Goal: Information Seeking & Learning: Learn about a topic

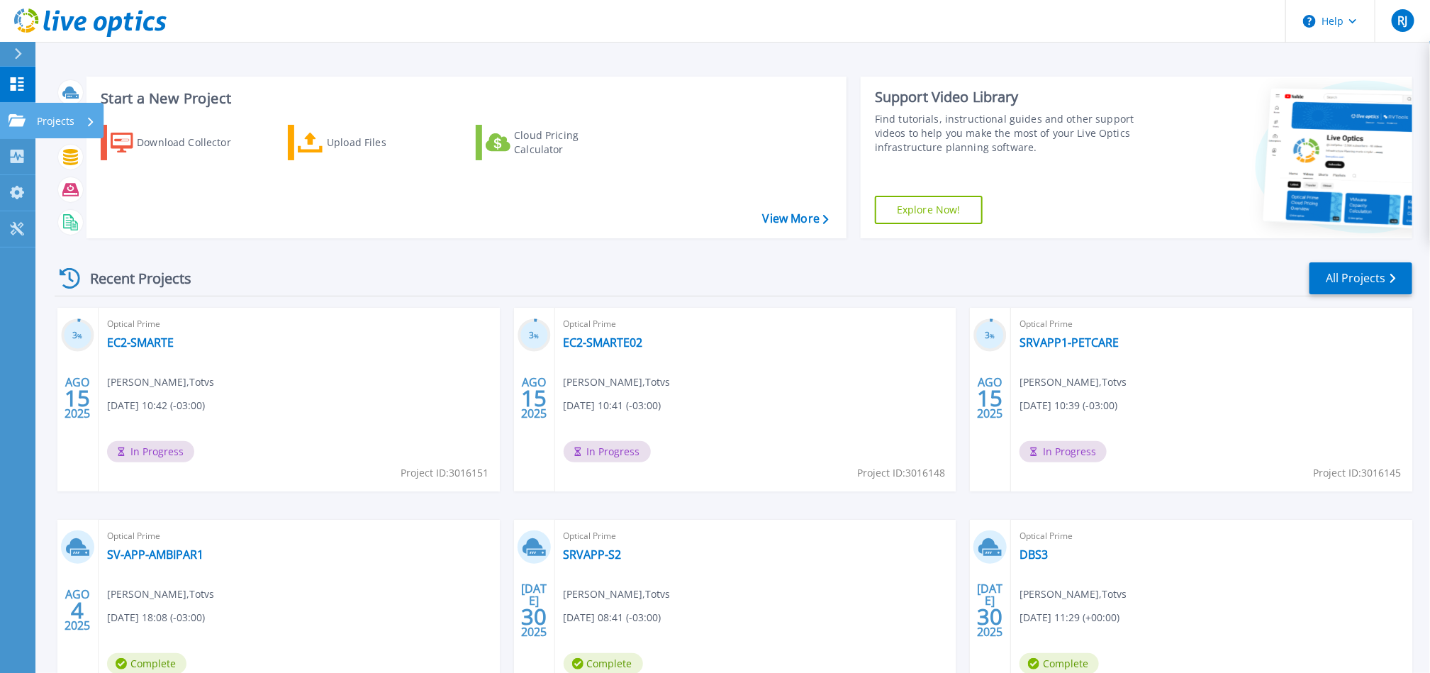
click at [11, 120] on icon at bounding box center [17, 120] width 17 height 12
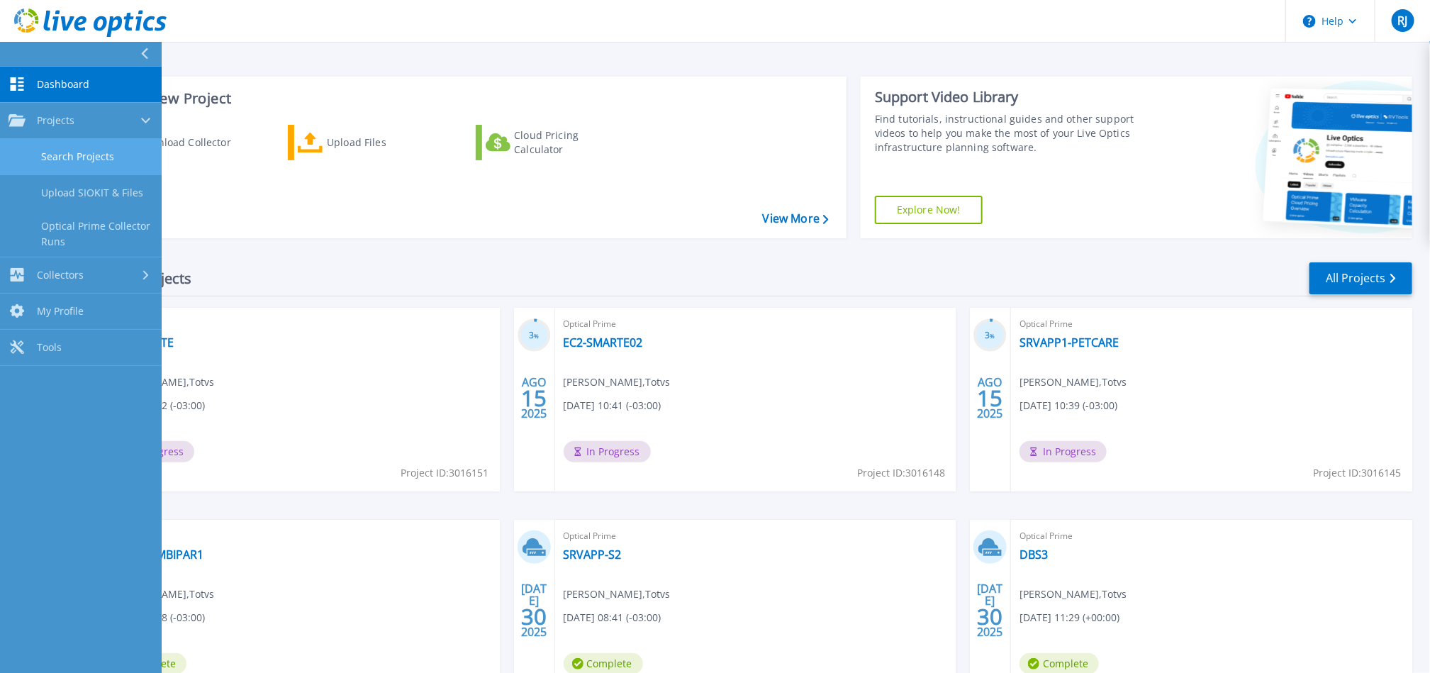
click at [79, 153] on link "Search Projects" at bounding box center [81, 157] width 162 height 36
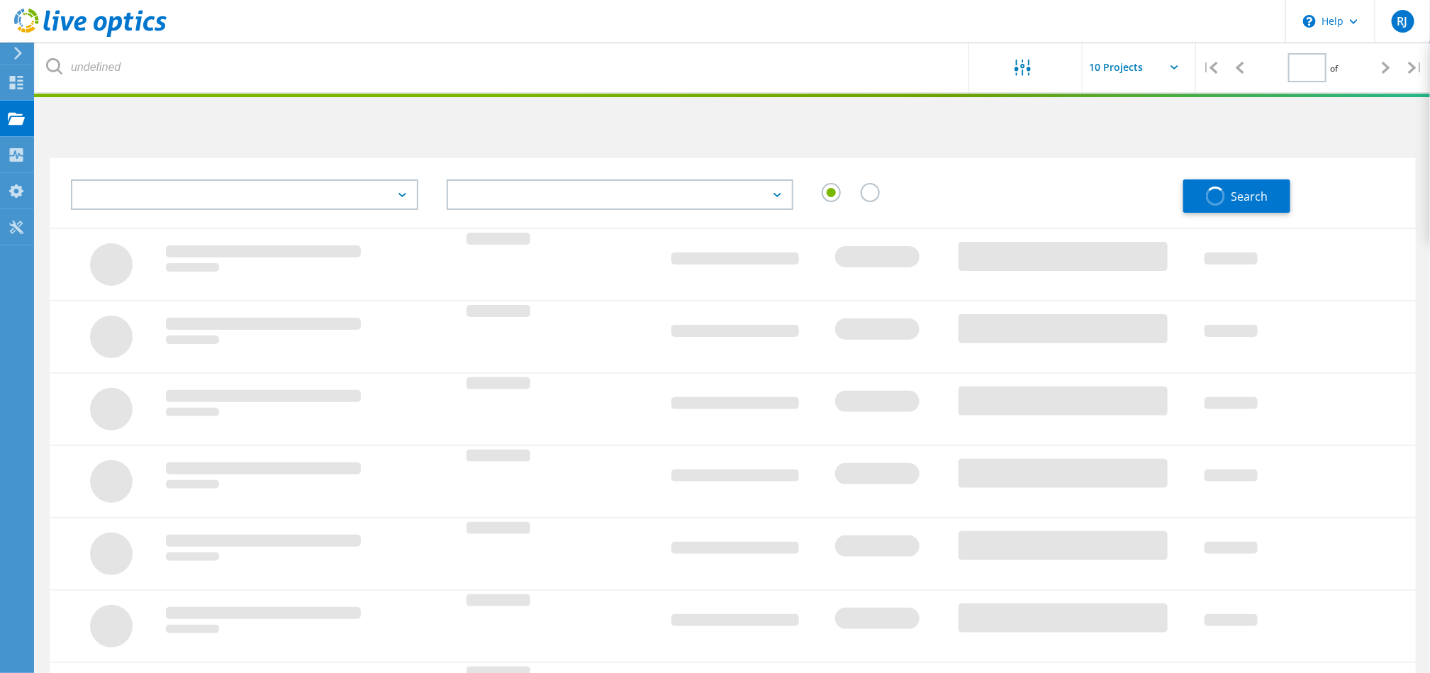
type input "1"
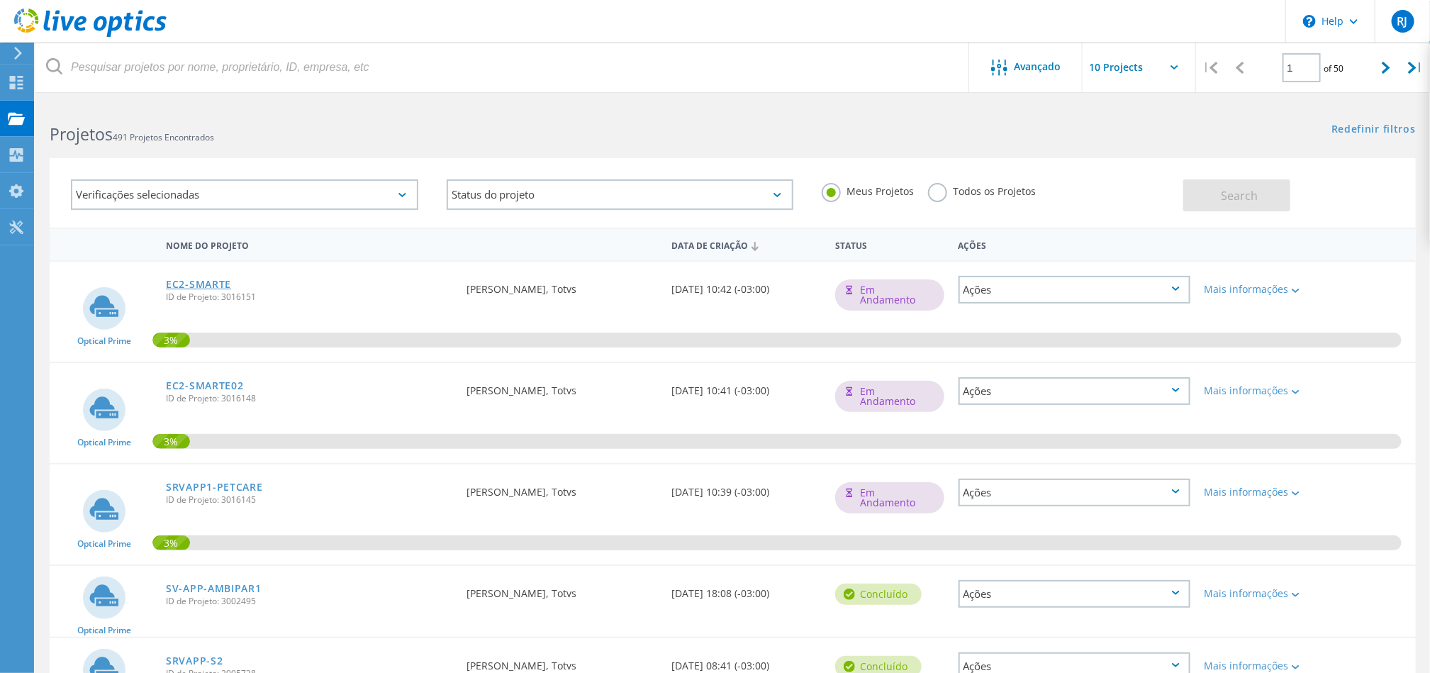
click at [194, 281] on link "EC2-SMARTE" at bounding box center [198, 284] width 65 height 10
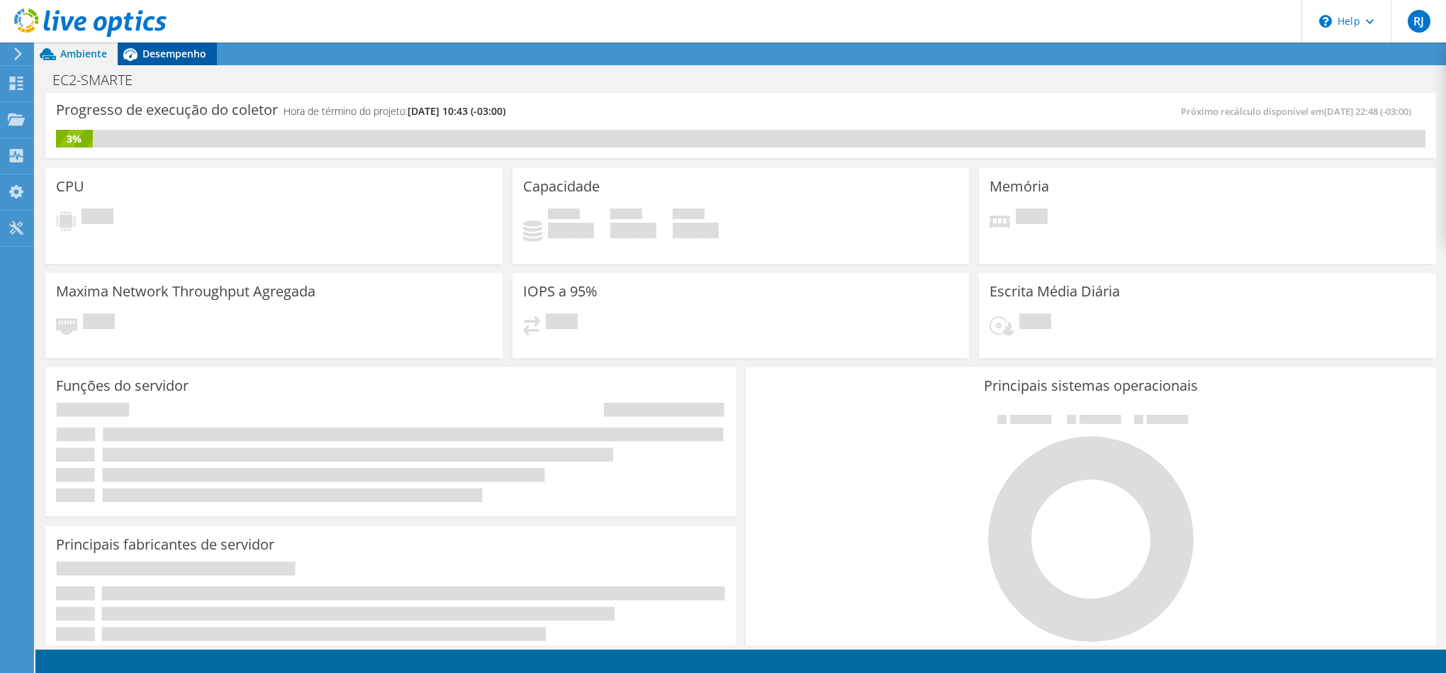
click at [188, 56] on span "Desempenho" at bounding box center [174, 53] width 64 height 13
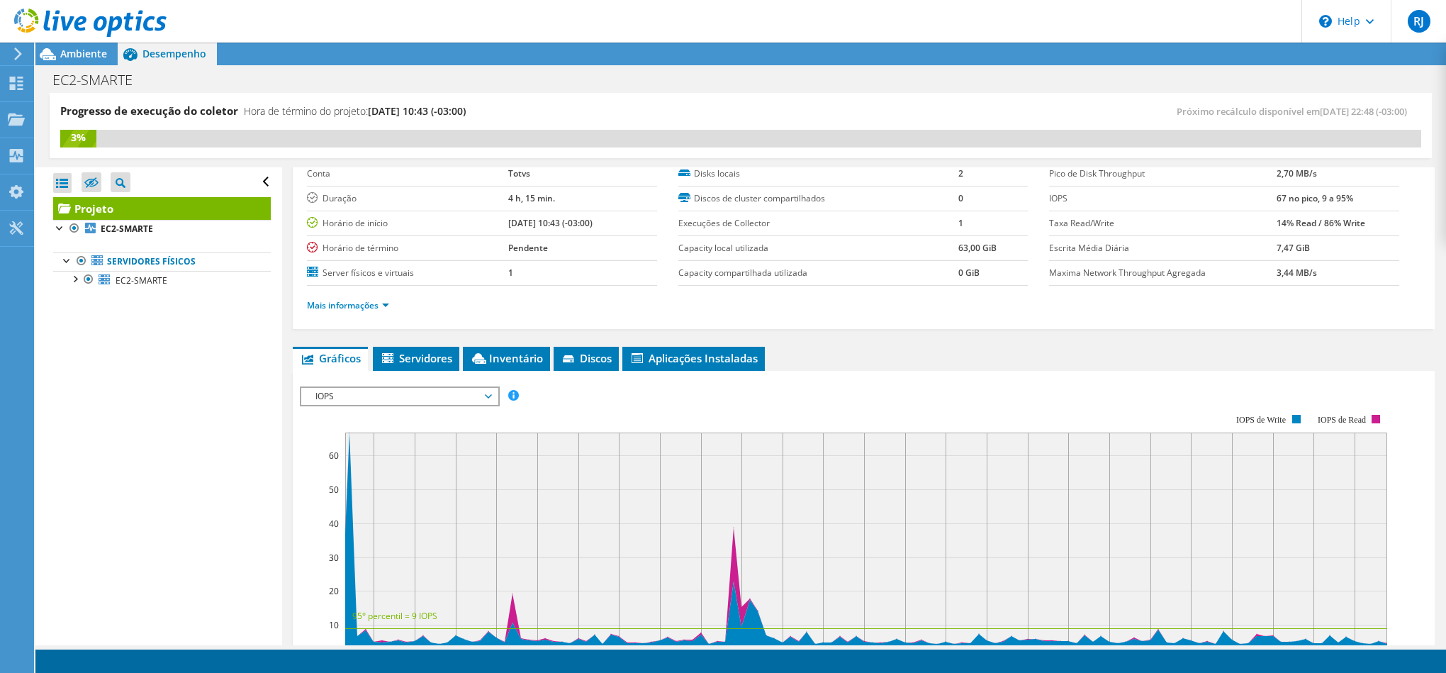
scroll to position [106, 0]
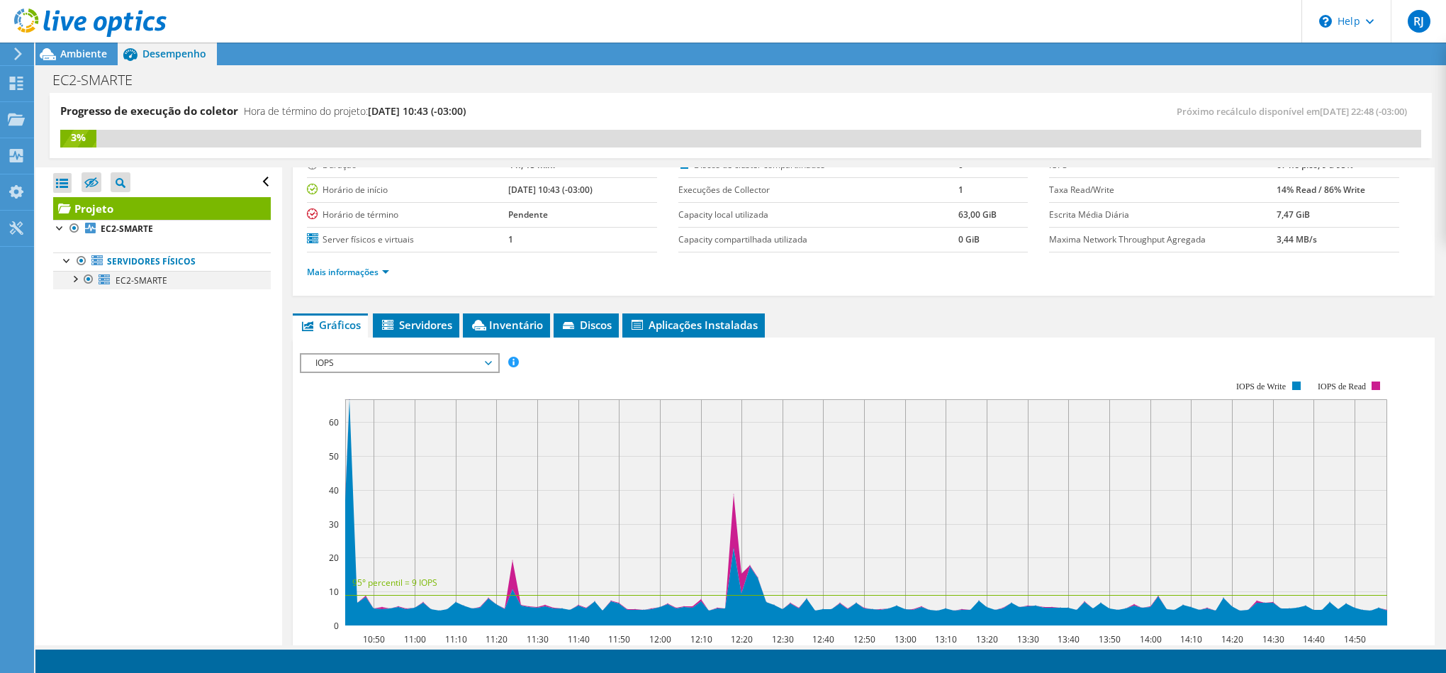
click at [77, 279] on div at bounding box center [74, 278] width 14 height 14
click at [394, 359] on span "IOPS" at bounding box center [399, 362] width 182 height 17
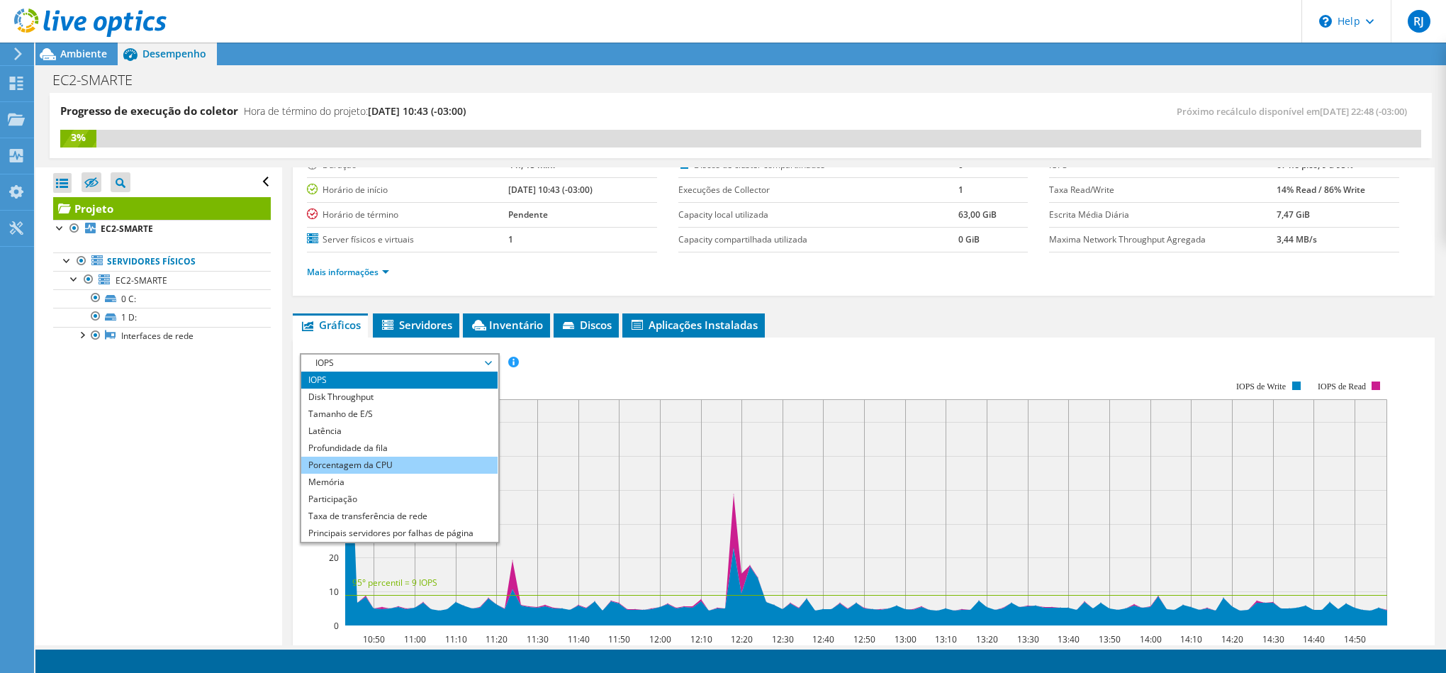
click at [403, 464] on li "Porcentagem da CPU" at bounding box center [399, 464] width 196 height 17
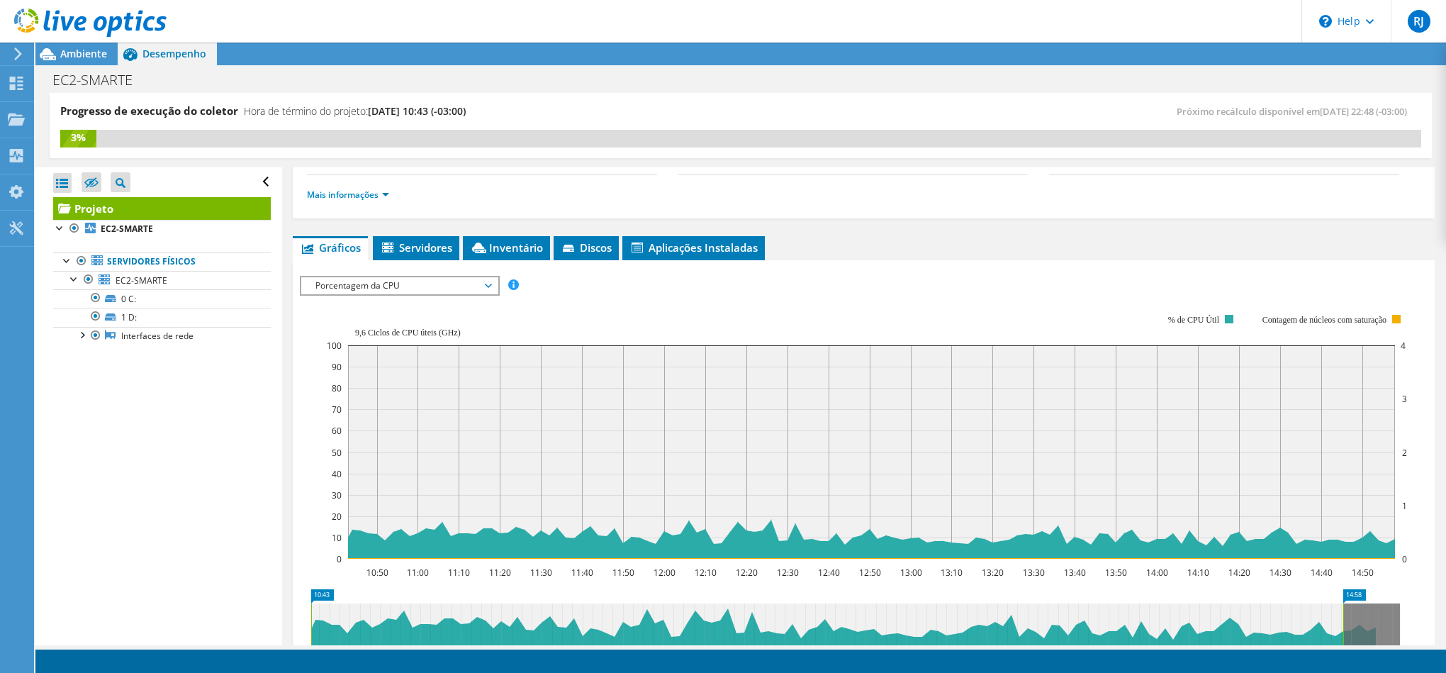
scroll to position [213, 0]
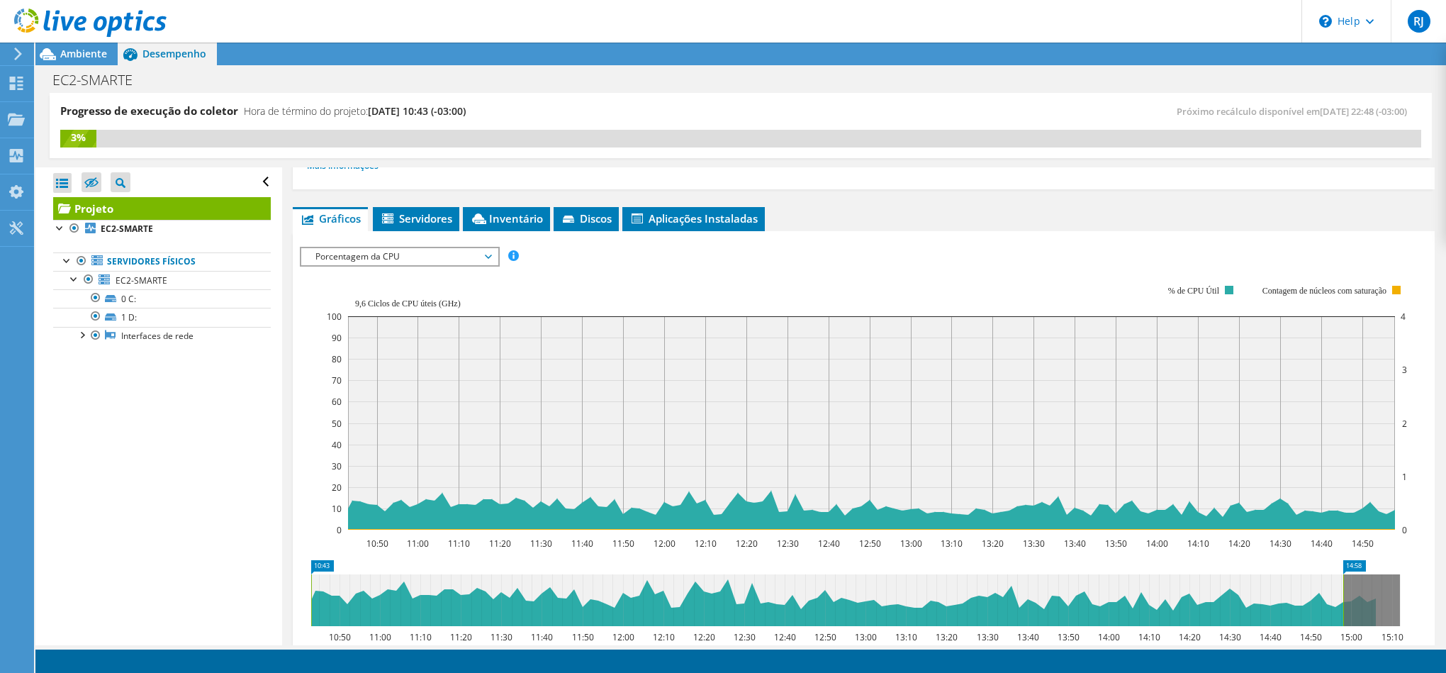
click at [417, 259] on span "Porcentagem da CPU" at bounding box center [399, 256] width 182 height 17
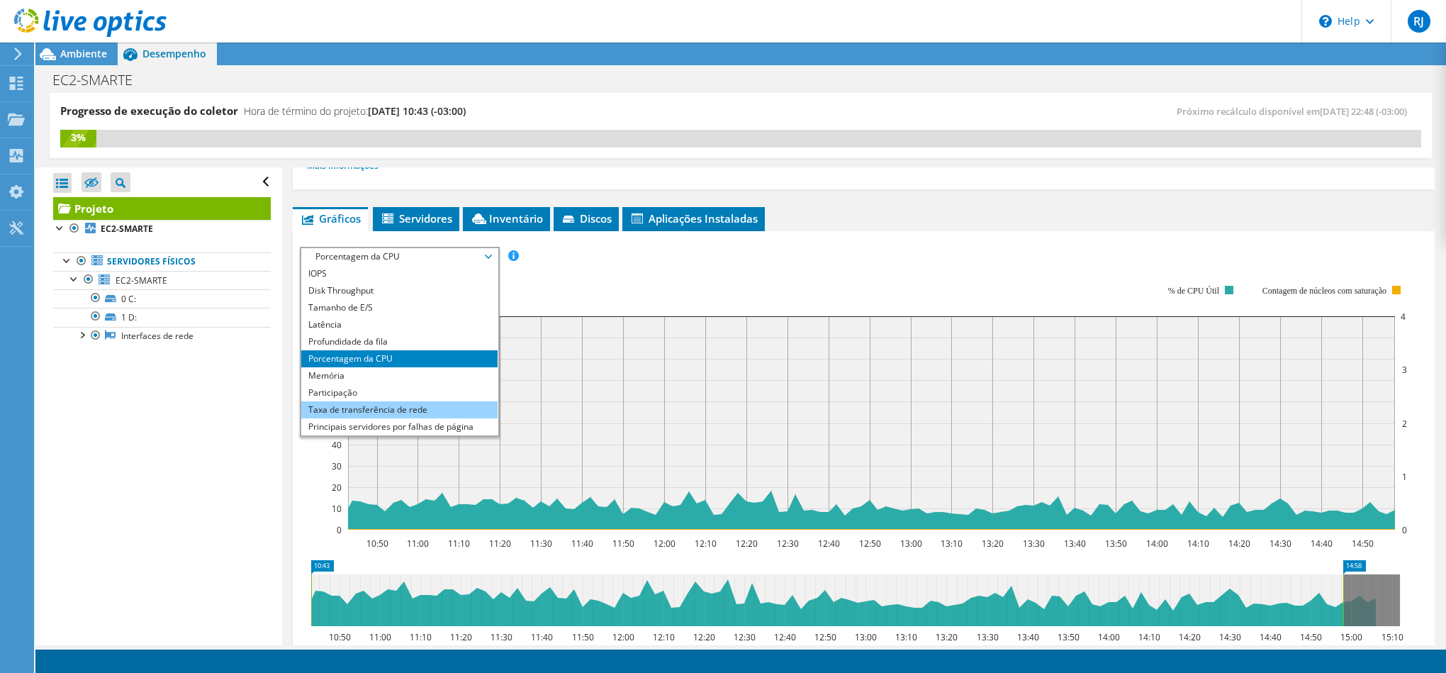
click at [449, 413] on li "Taxa de transferência de rede" at bounding box center [399, 409] width 196 height 17
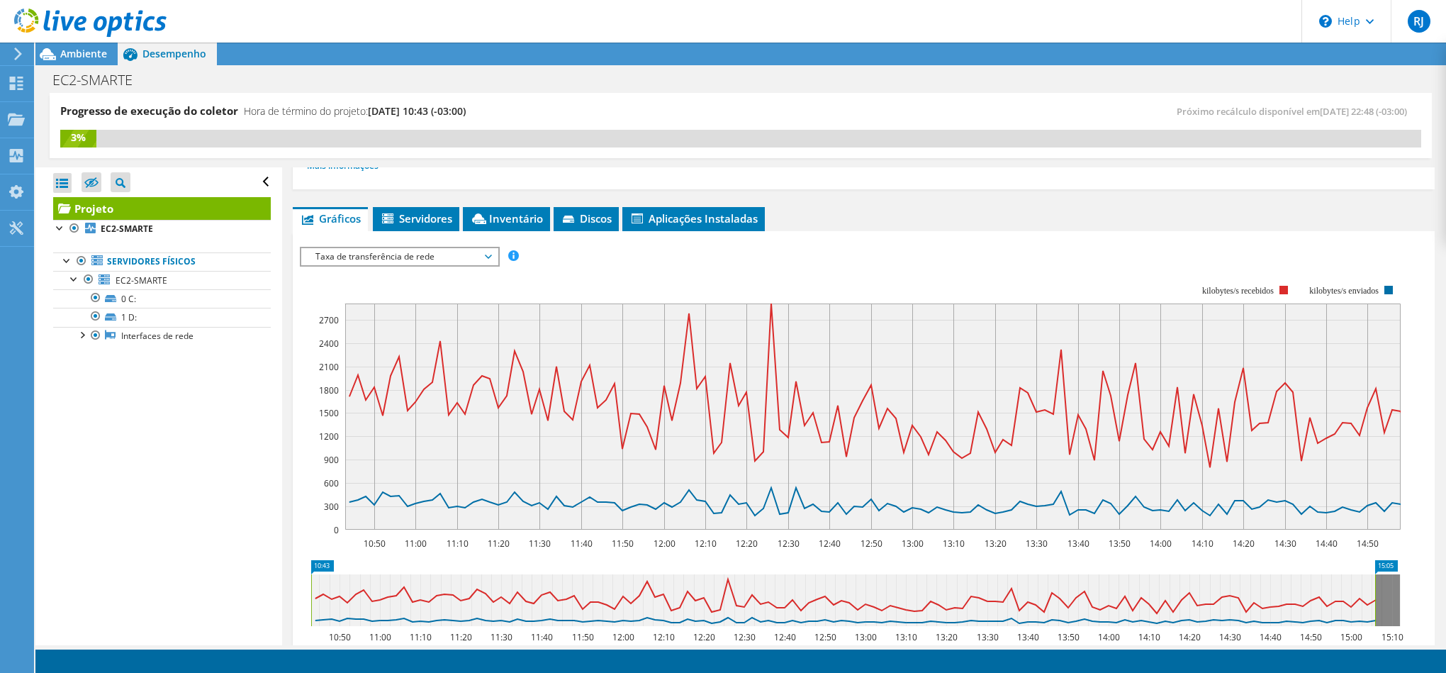
drag, startPoint x: 1344, startPoint y: 592, endPoint x: 1376, endPoint y: 596, distance: 32.2
click at [1376, 596] on rect at bounding box center [1375, 600] width 6 height 52
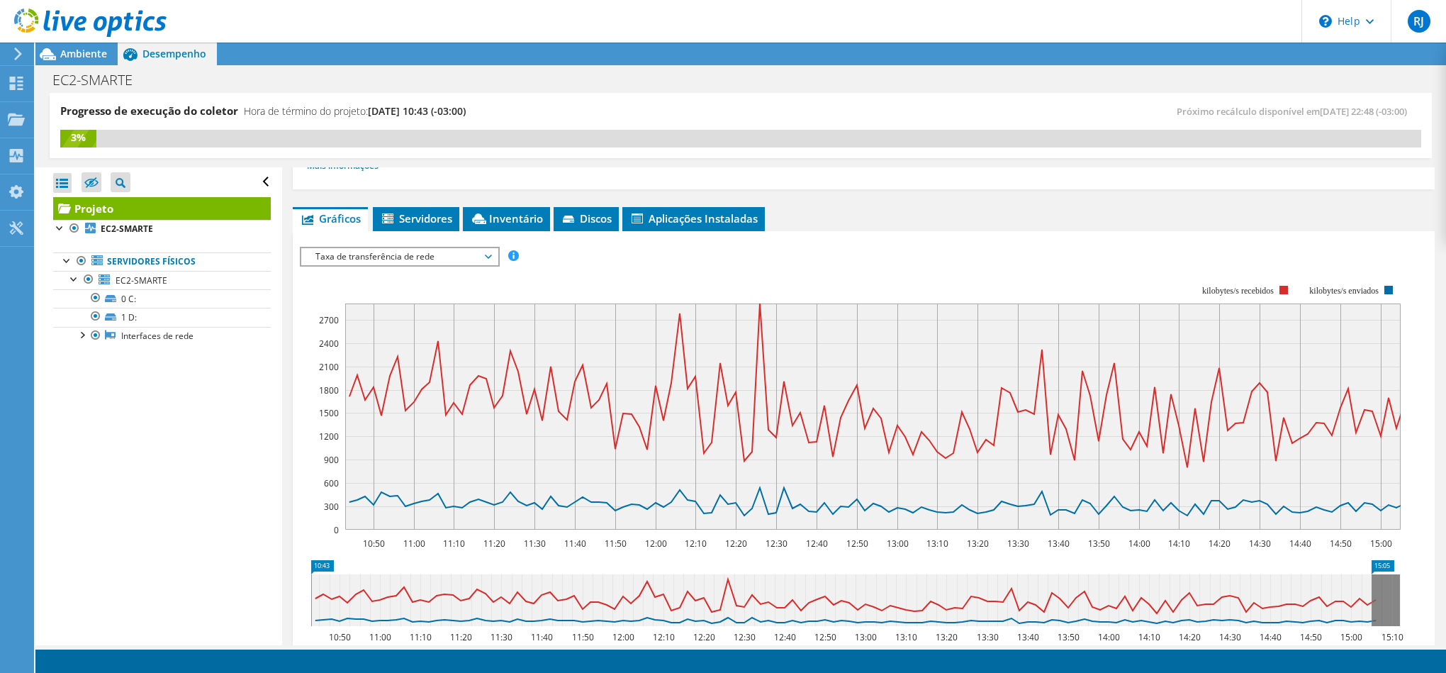
click at [460, 257] on span "Taxa de transferência de rede" at bounding box center [399, 256] width 182 height 17
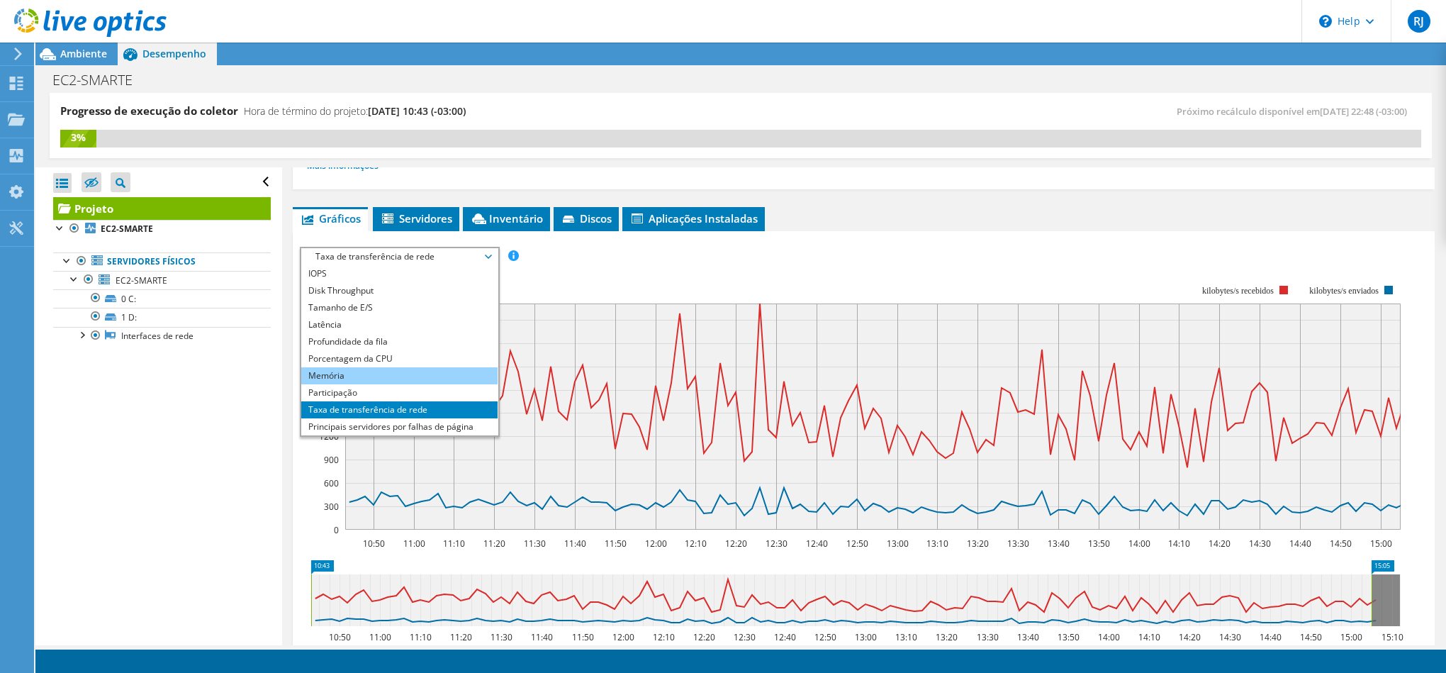
click at [407, 374] on li "Memória" at bounding box center [399, 375] width 196 height 17
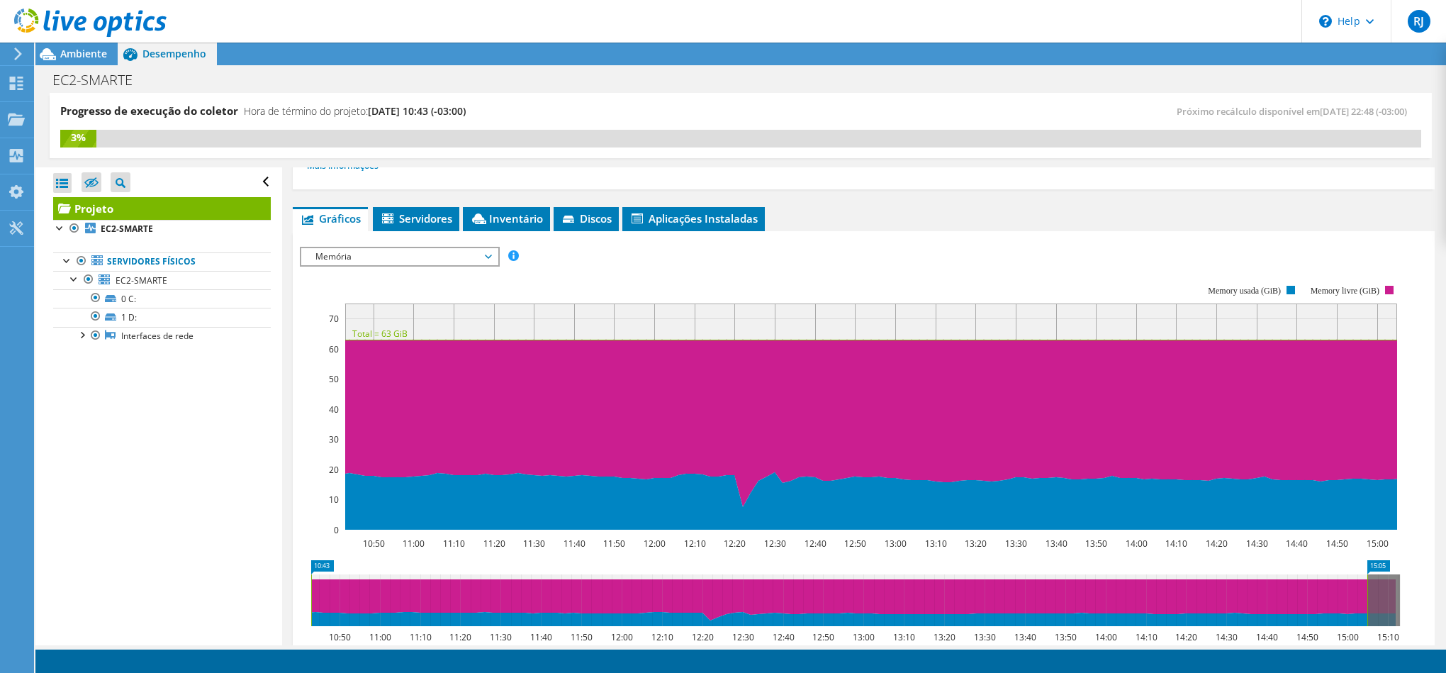
click at [389, 260] on span "Memória" at bounding box center [399, 256] width 182 height 17
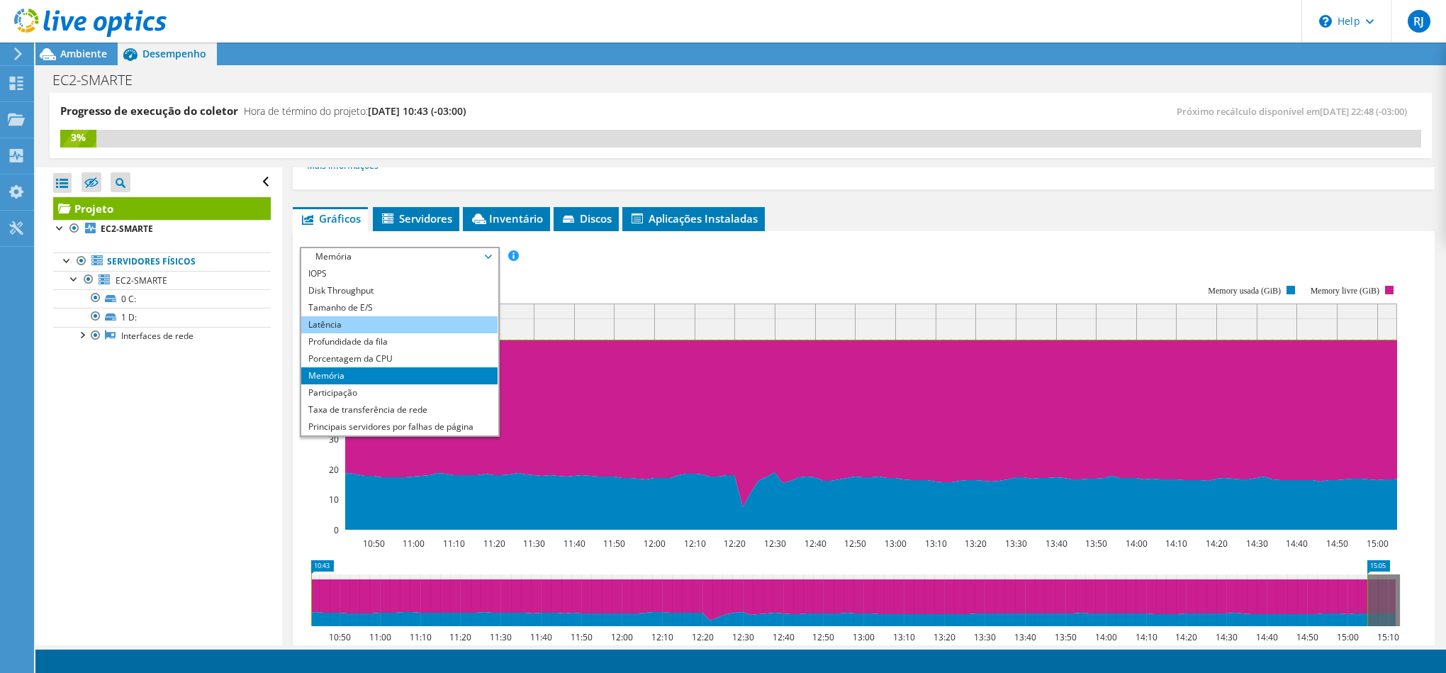
click at [393, 323] on li "Latência" at bounding box center [399, 324] width 196 height 17
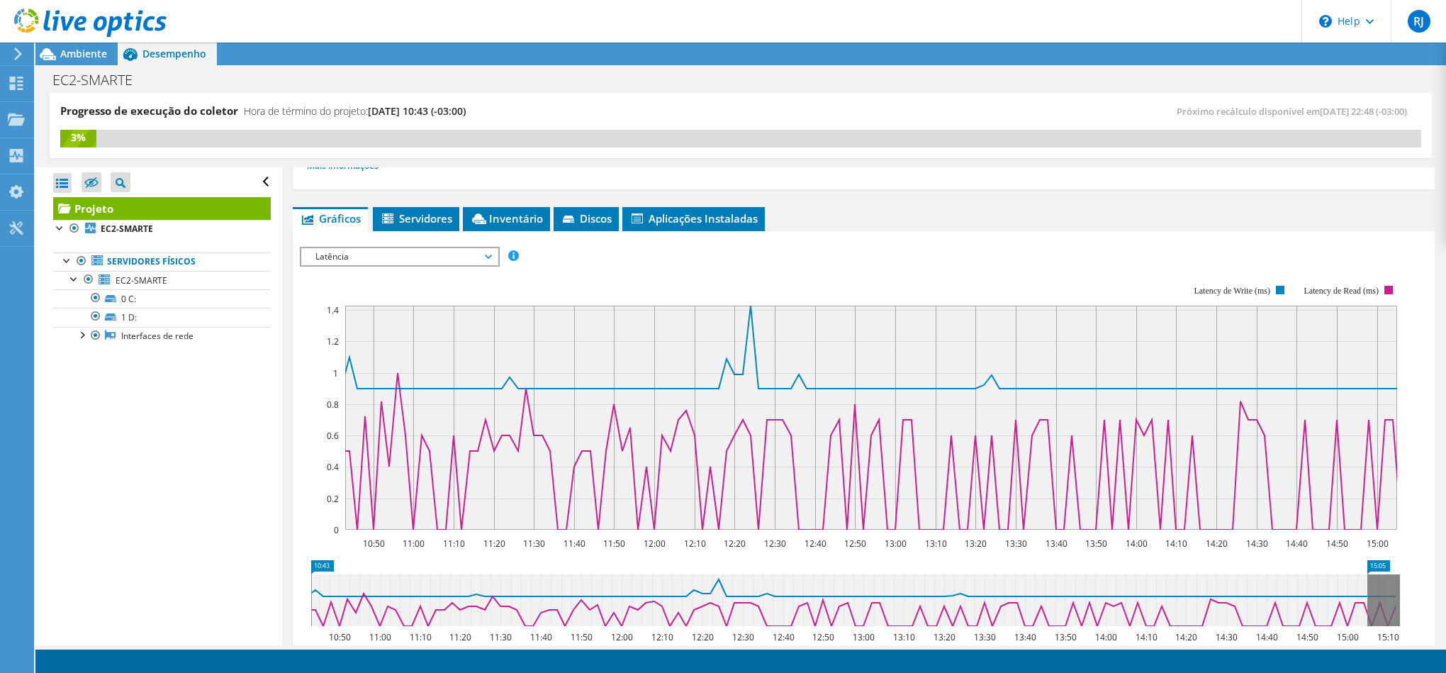
click at [415, 249] on span "Latência" at bounding box center [399, 256] width 182 height 17
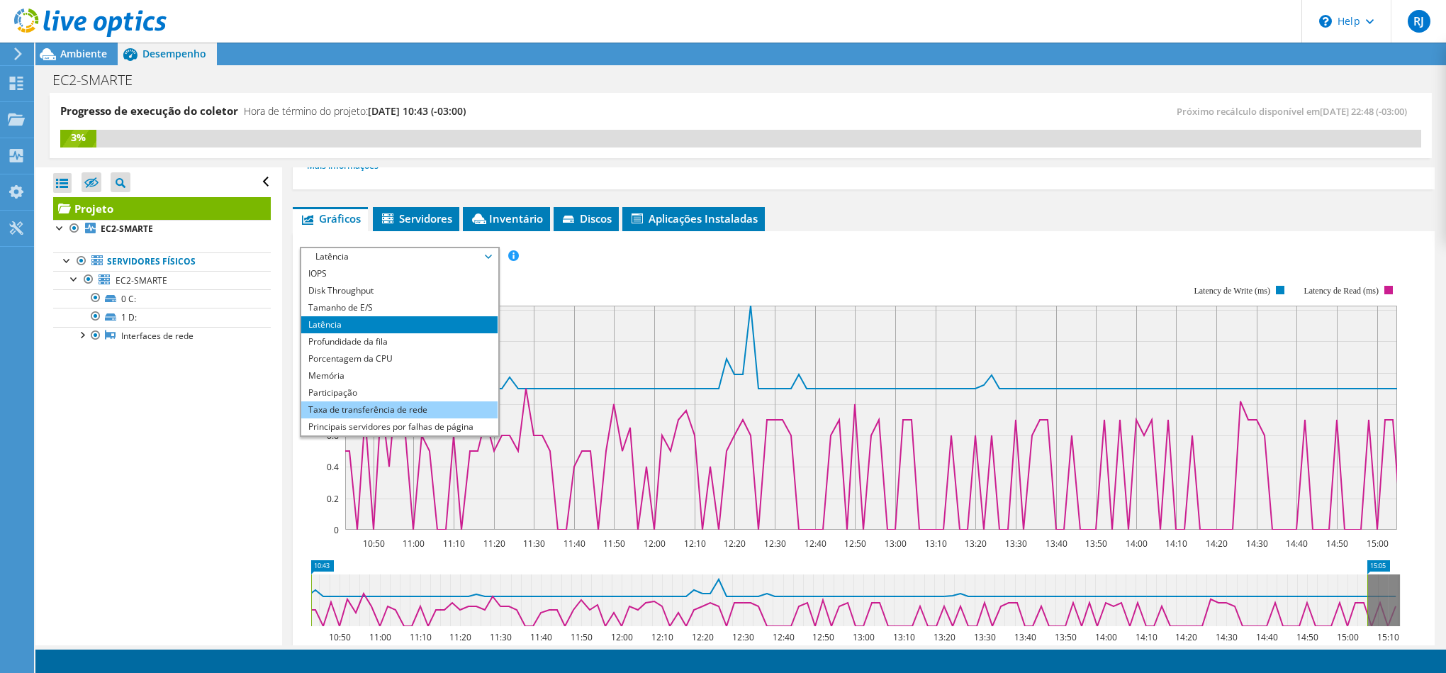
click at [434, 413] on li "Taxa de transferência de rede" at bounding box center [399, 409] width 196 height 17
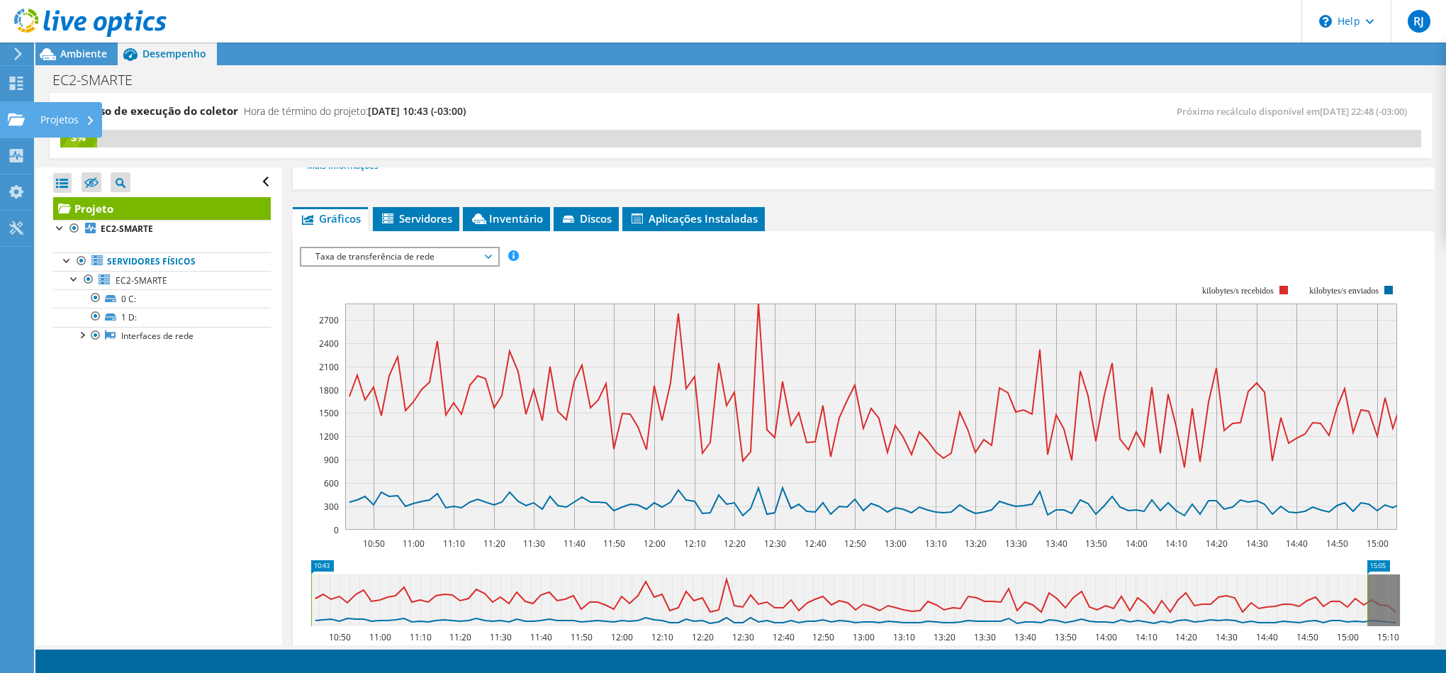
click at [11, 123] on use at bounding box center [16, 119] width 17 height 12
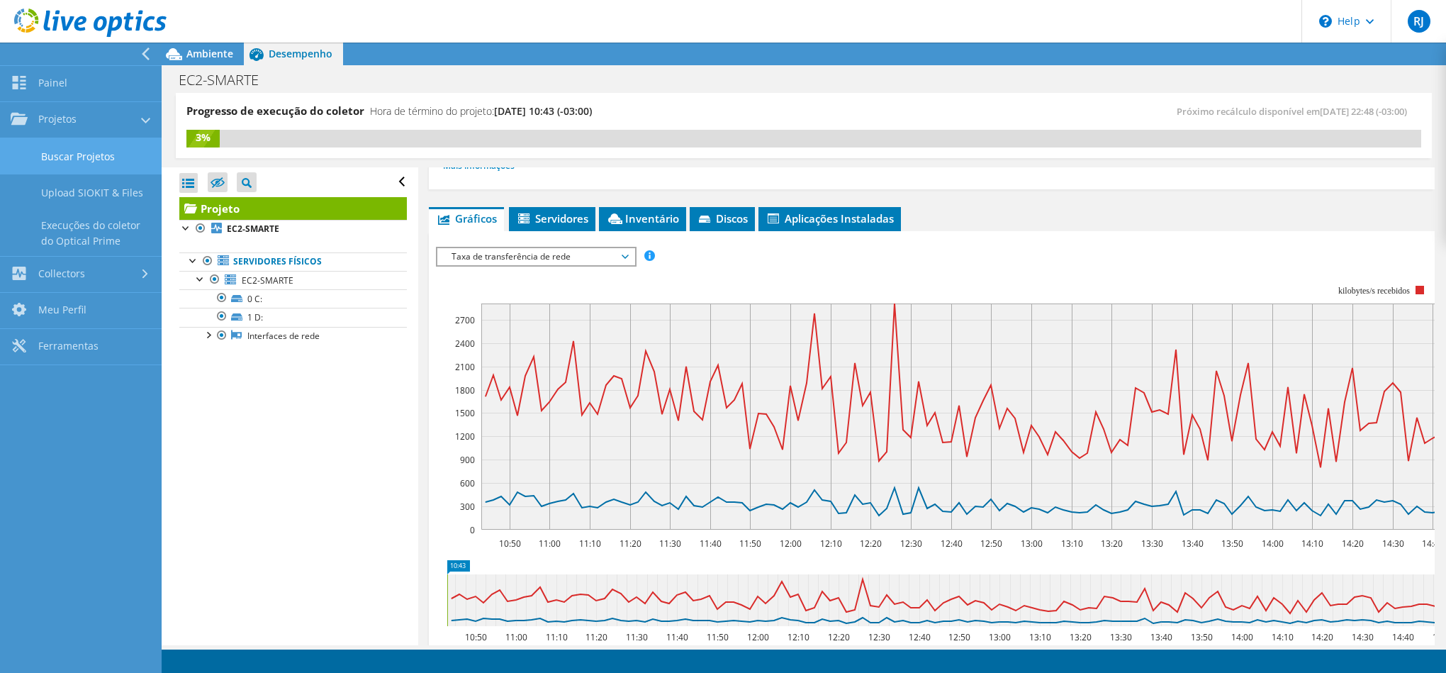
click at [79, 159] on link "Buscar Projetos" at bounding box center [81, 156] width 162 height 36
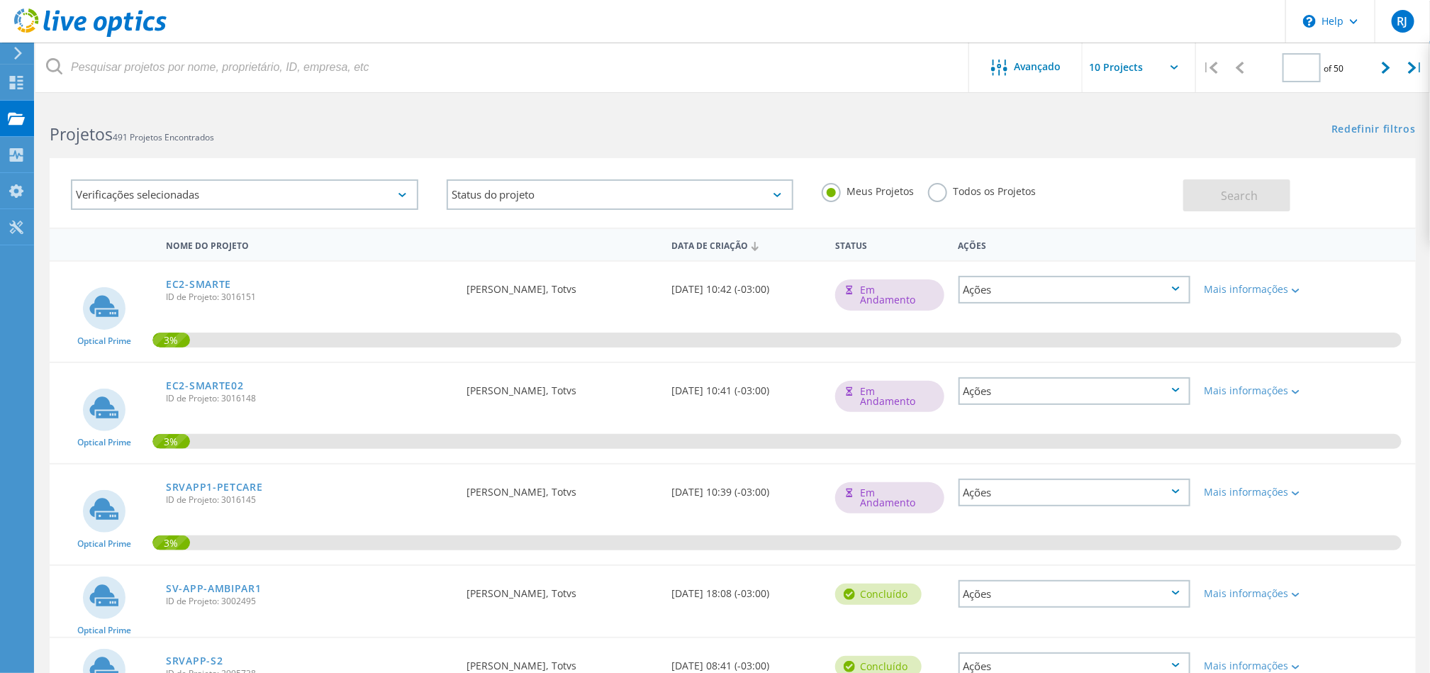
type input "1"
click at [200, 385] on link "EC2-SMARTE02" at bounding box center [204, 386] width 77 height 10
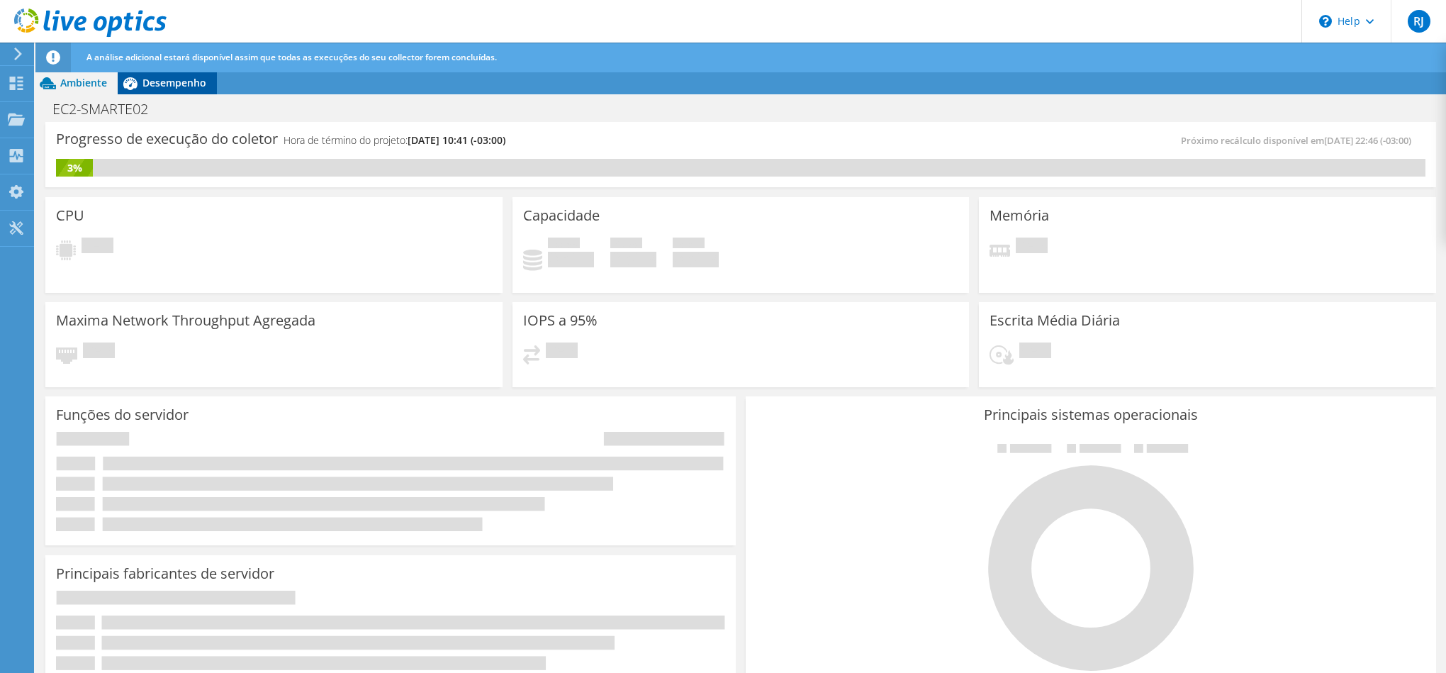
click at [185, 81] on span "Desempenho" at bounding box center [174, 82] width 64 height 13
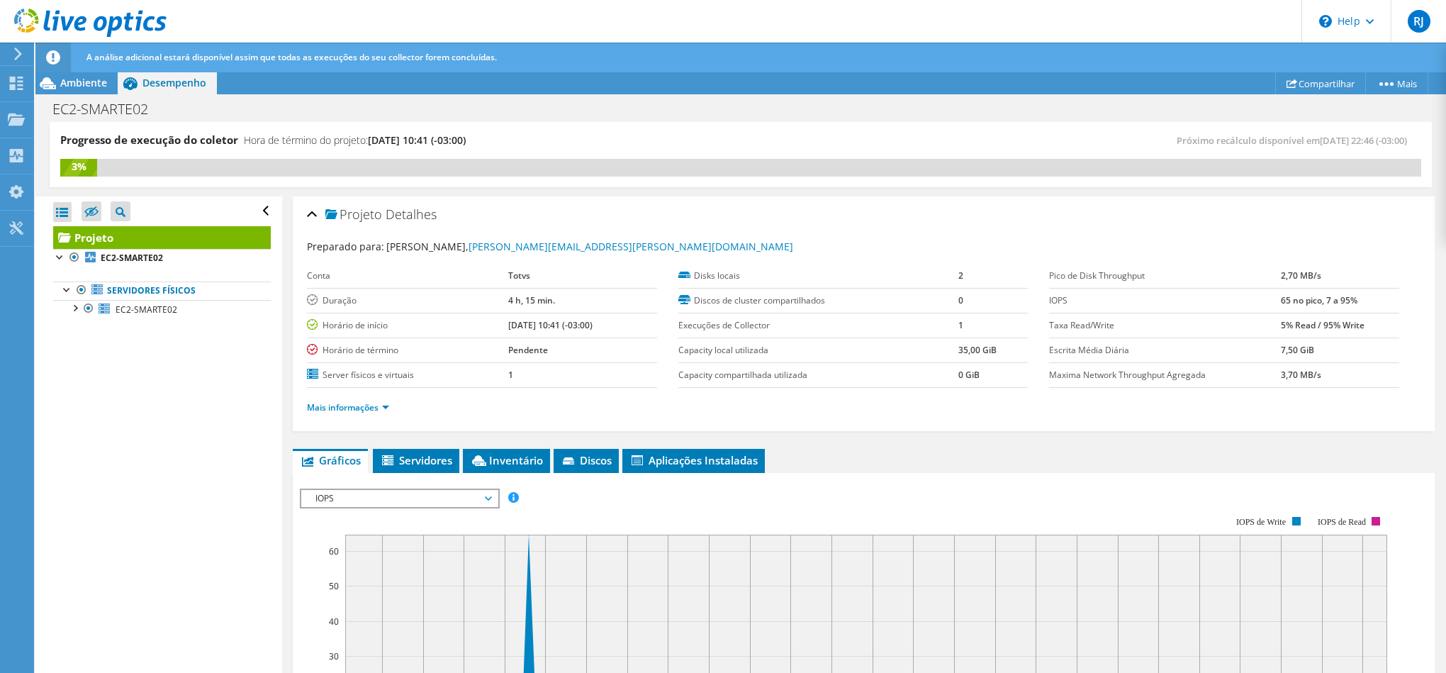
scroll to position [213, 0]
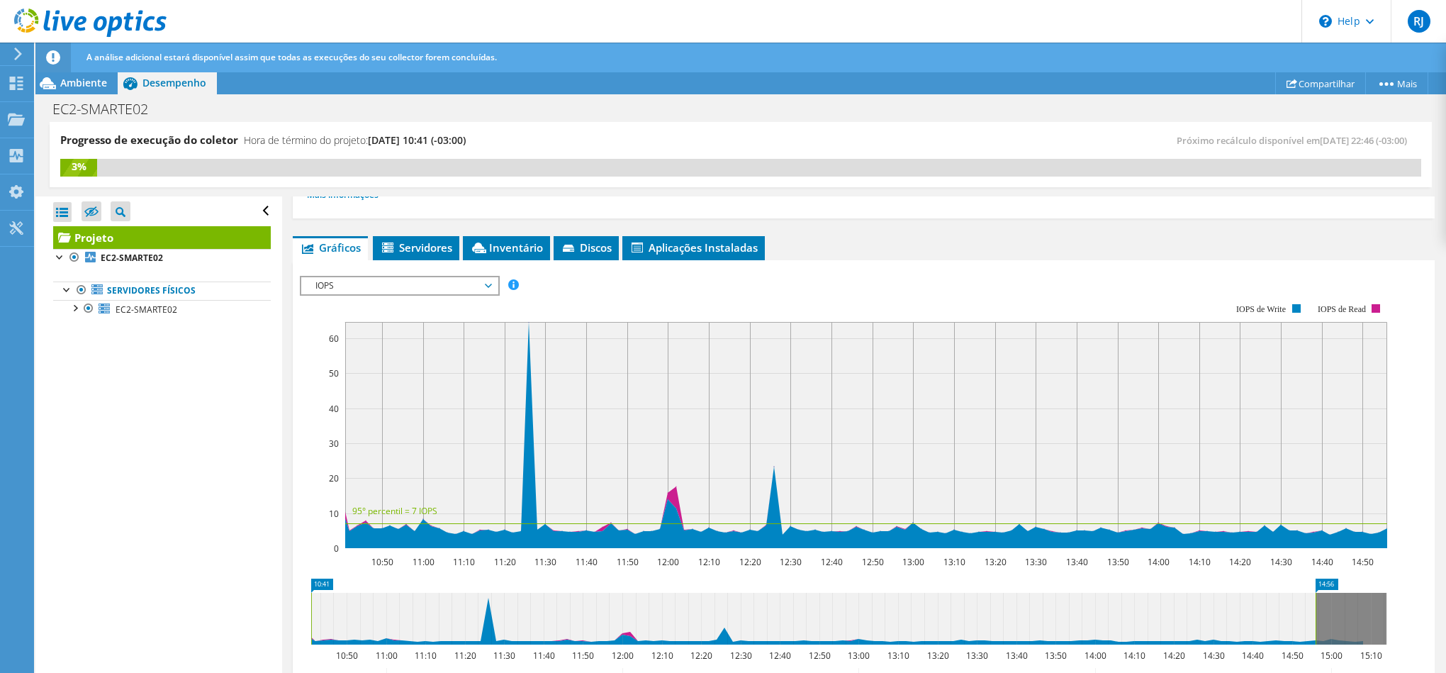
click at [418, 285] on span "IOPS" at bounding box center [399, 285] width 182 height 17
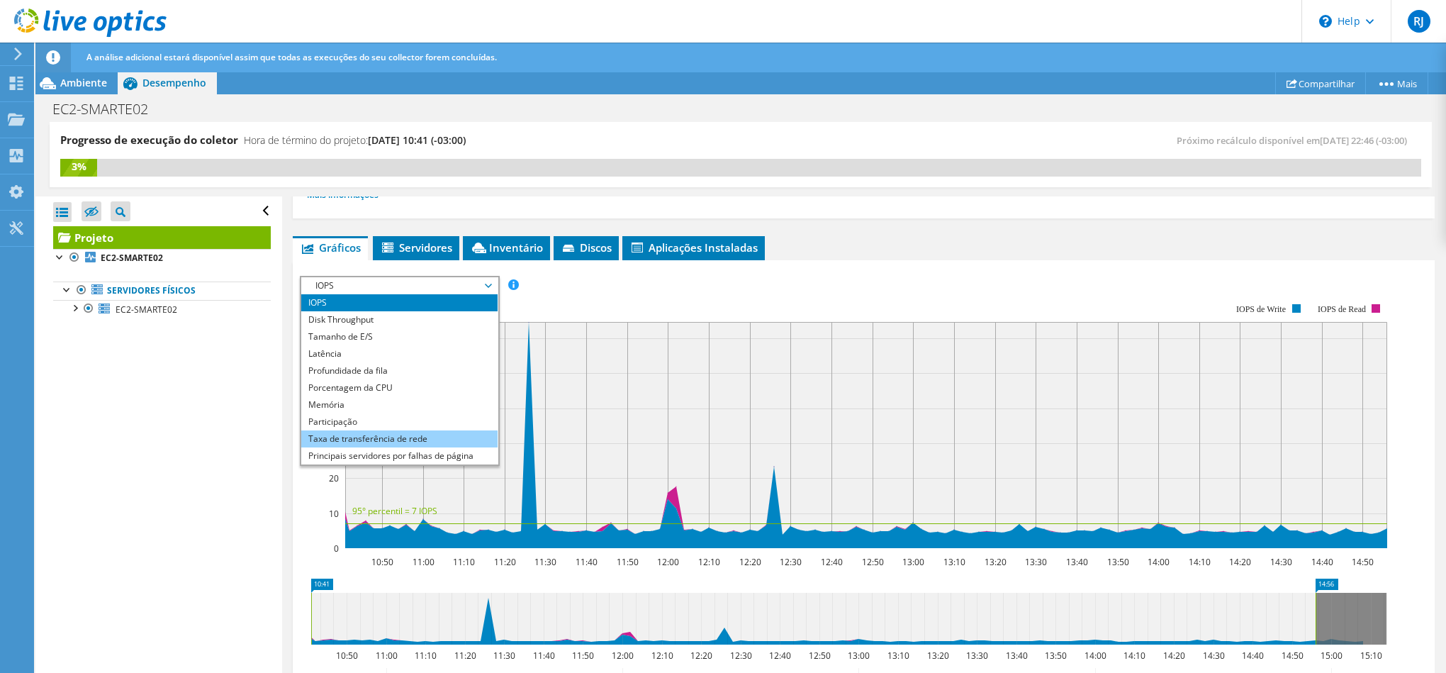
click at [430, 439] on li "Taxa de transferência de rede" at bounding box center [399, 438] width 196 height 17
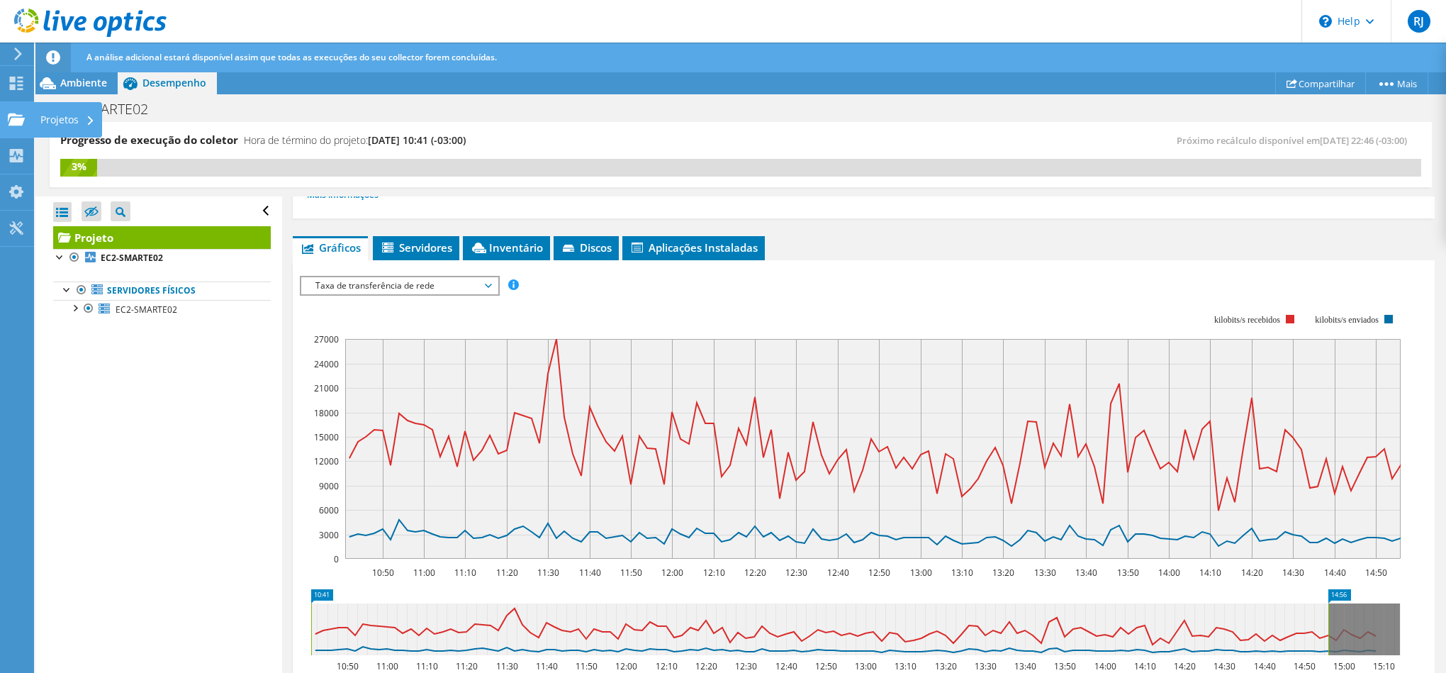
click at [11, 116] on use at bounding box center [16, 119] width 17 height 12
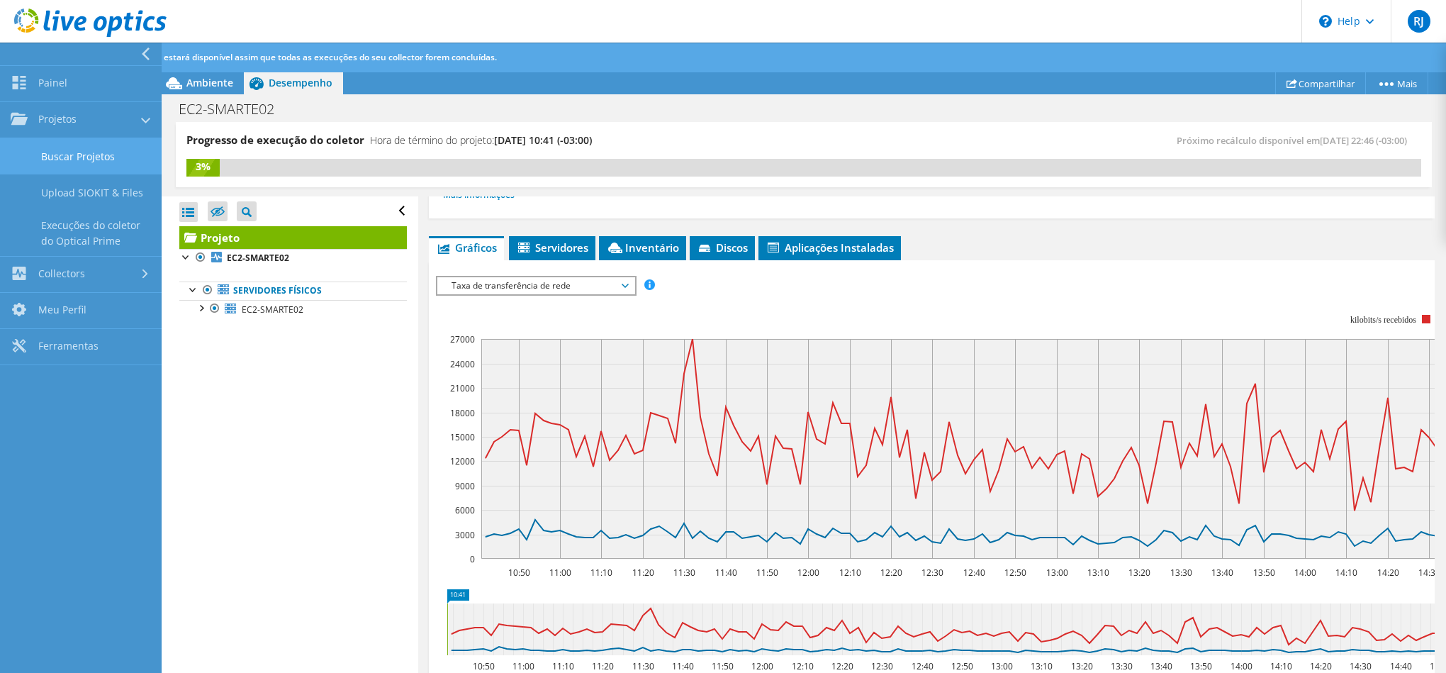
click at [51, 147] on link "Buscar Projetos" at bounding box center [81, 156] width 162 height 36
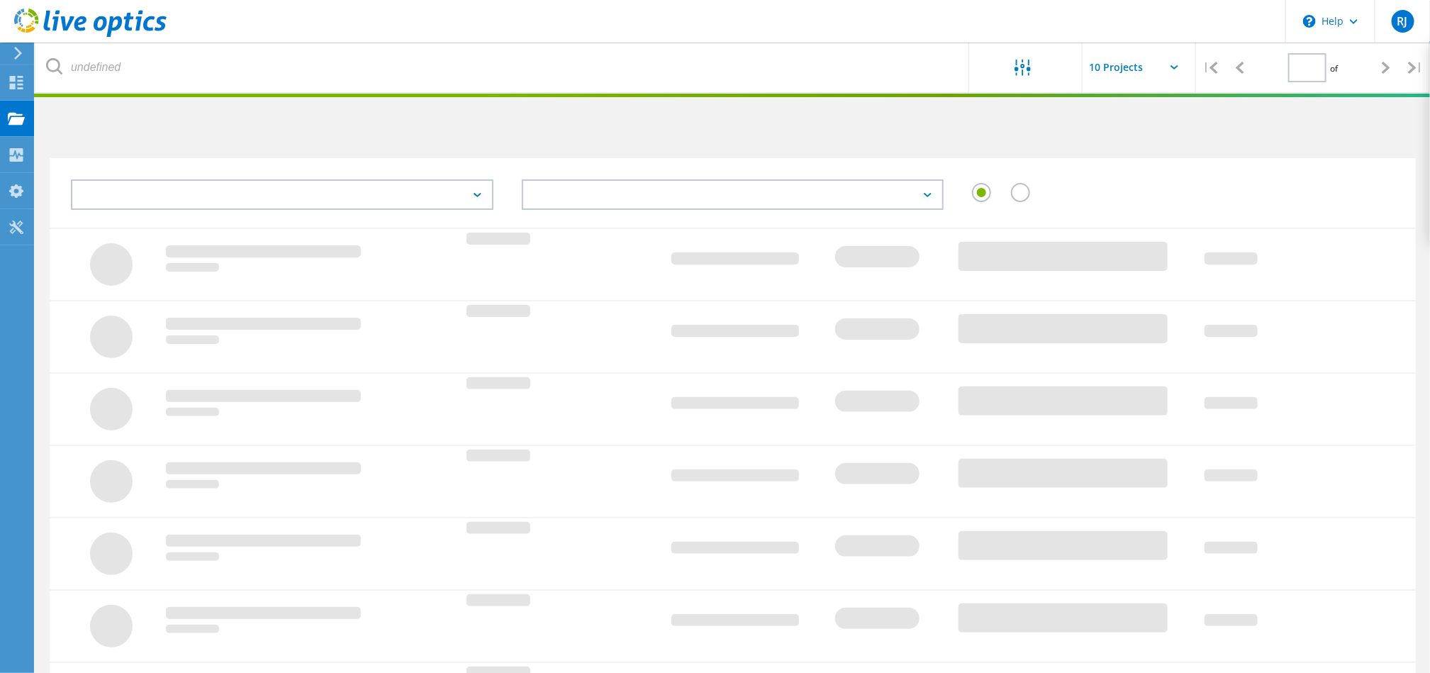
type input "1"
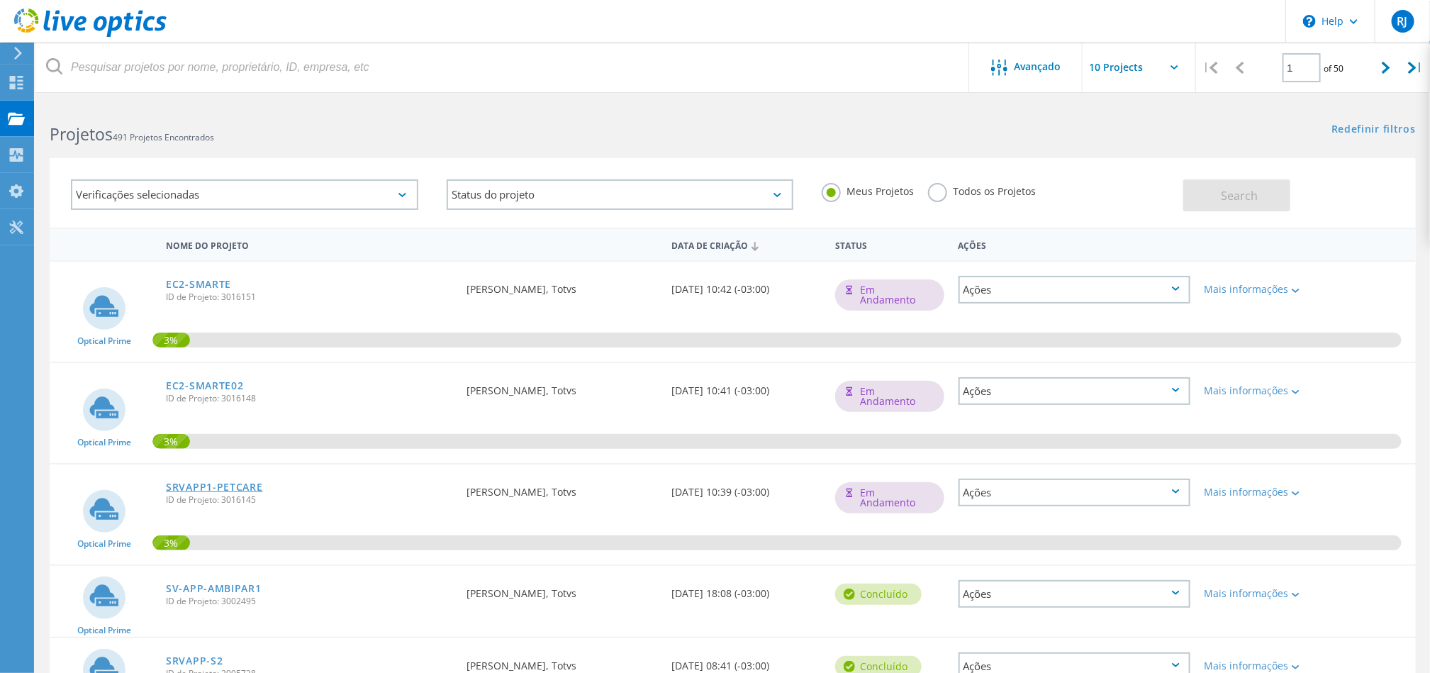
click at [198, 483] on link "SRVAPP1-PETCARE" at bounding box center [214, 487] width 97 height 10
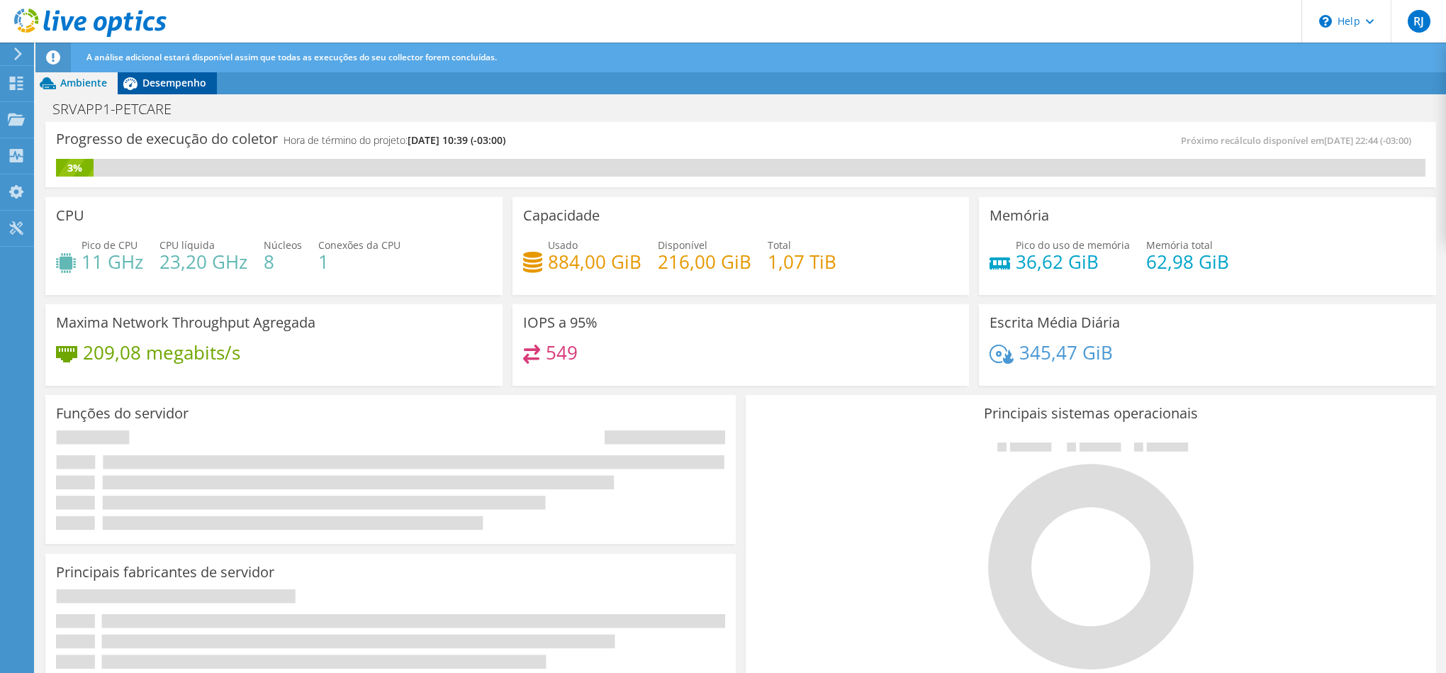
click at [177, 77] on span "Desempenho" at bounding box center [174, 82] width 64 height 13
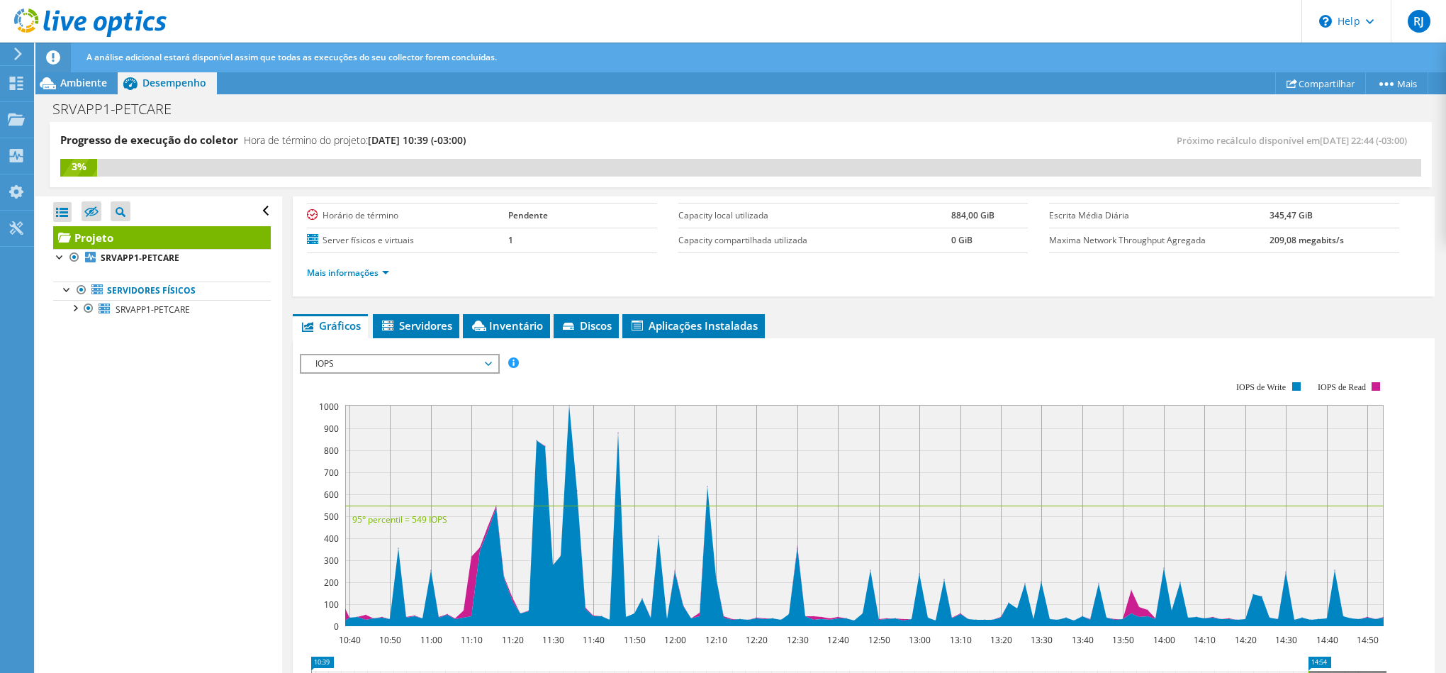
scroll to position [213, 0]
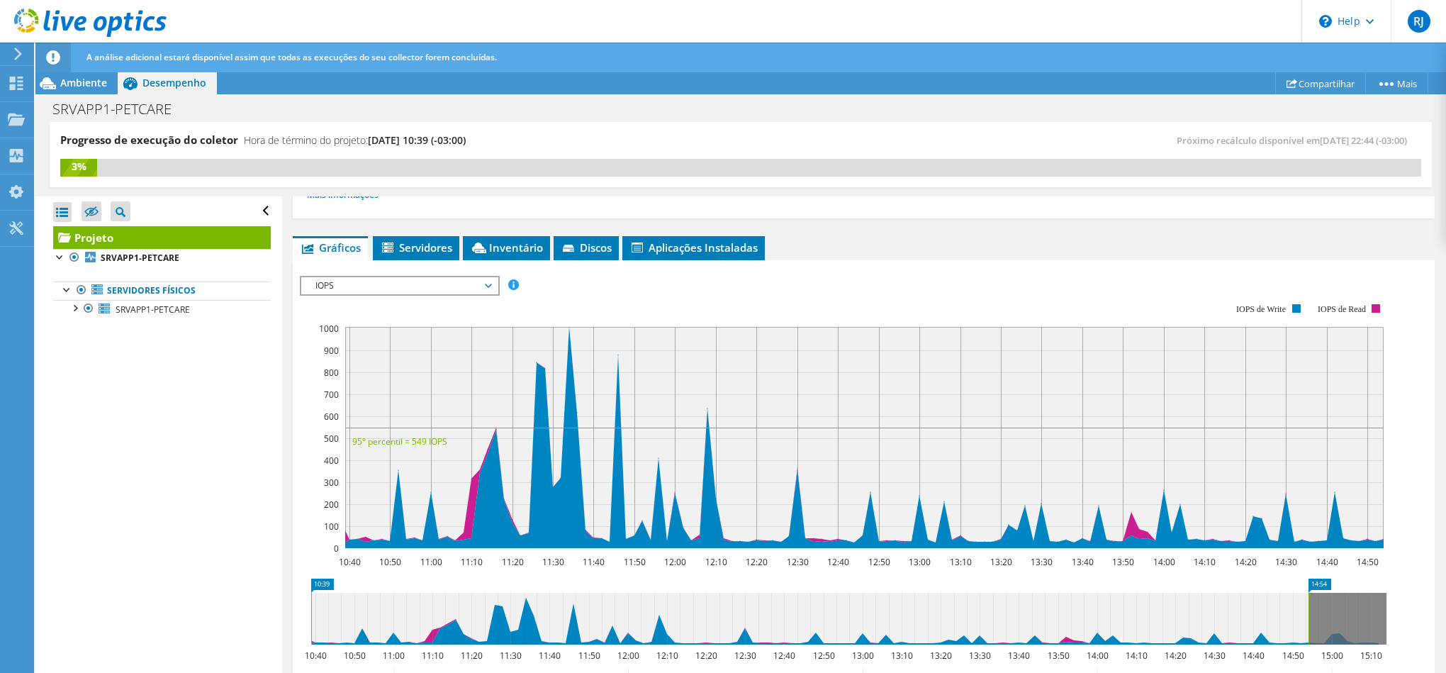
click at [428, 284] on span "IOPS" at bounding box center [399, 285] width 182 height 17
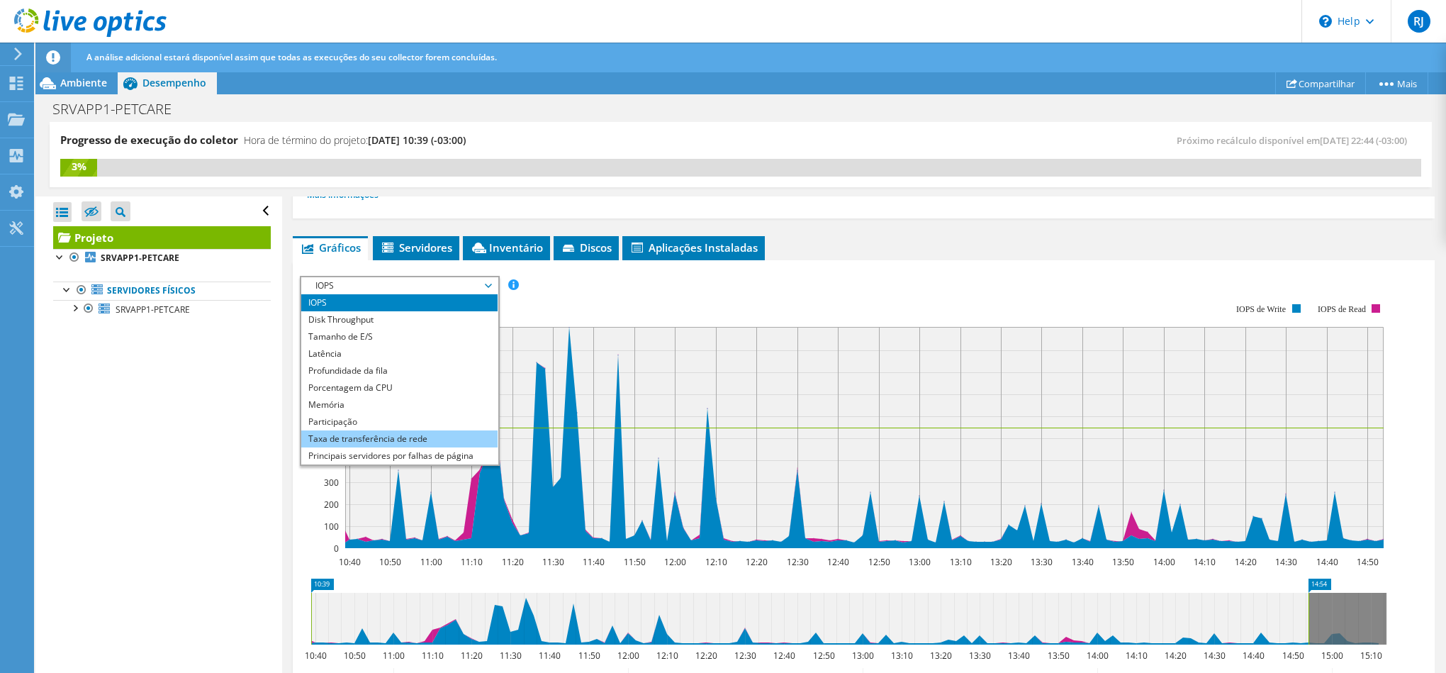
click at [425, 436] on li "Taxa de transferência de rede" at bounding box center [399, 438] width 196 height 17
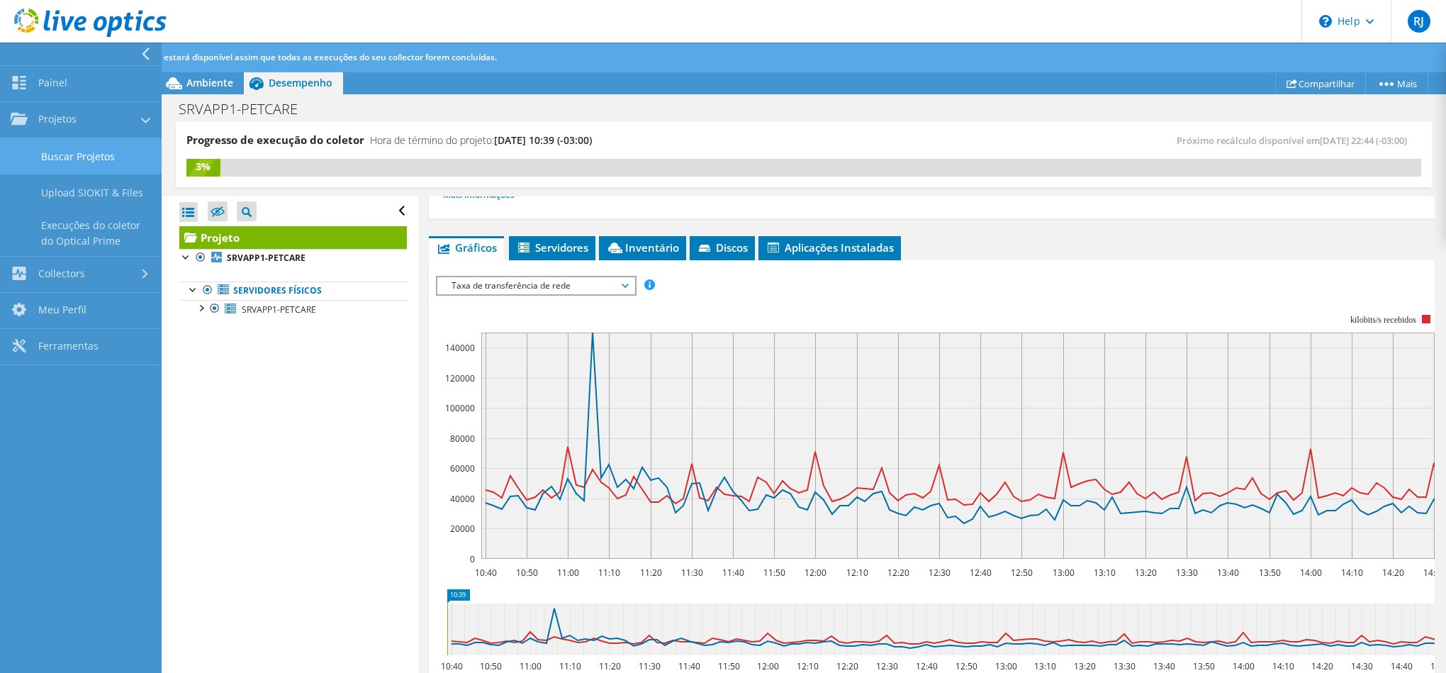
click at [58, 147] on link "Buscar Projetos" at bounding box center [81, 156] width 162 height 36
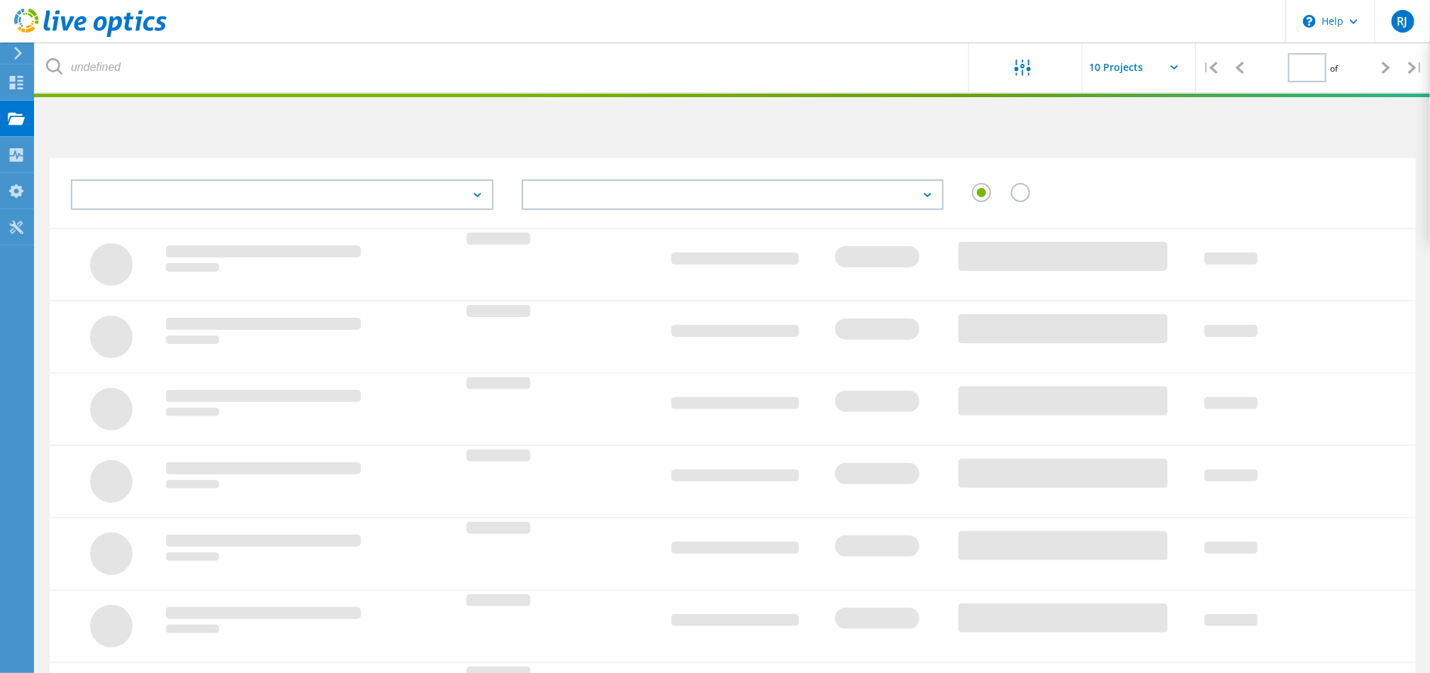
type input "1"
